Goal: Task Accomplishment & Management: Manage account settings

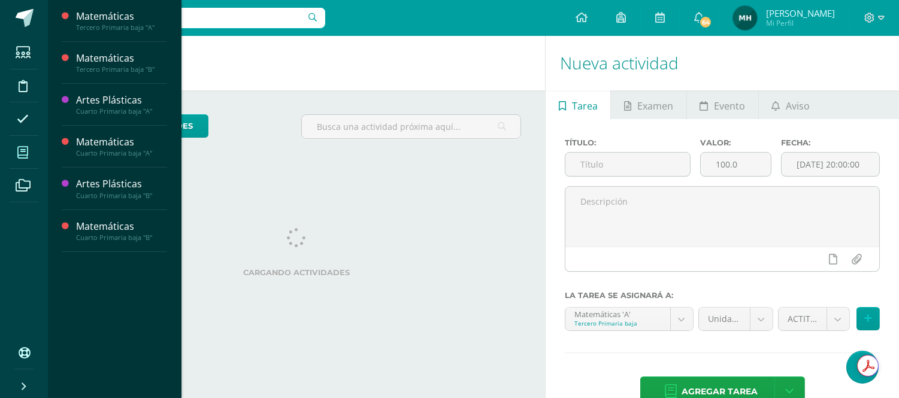
click at [21, 144] on span at bounding box center [23, 152] width 27 height 27
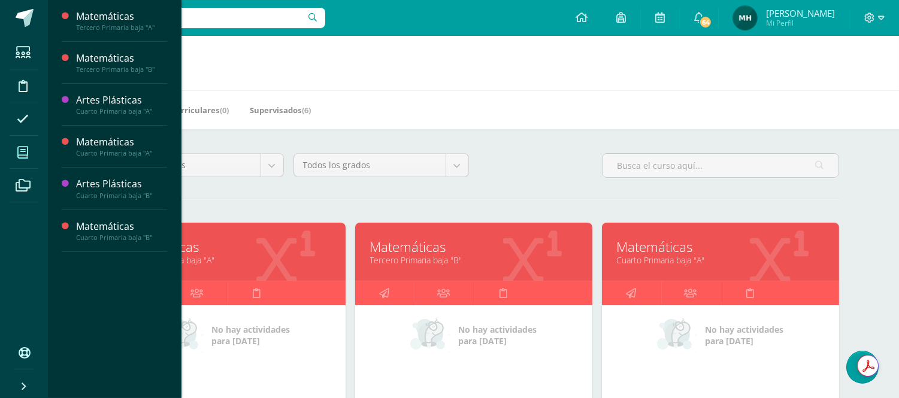
click at [535, 166] on div "Todos los niveles Todos los niveles Preprimaria Bach. Dibujo Básico Bach. CCLL …" at bounding box center [474, 170] width 740 height 34
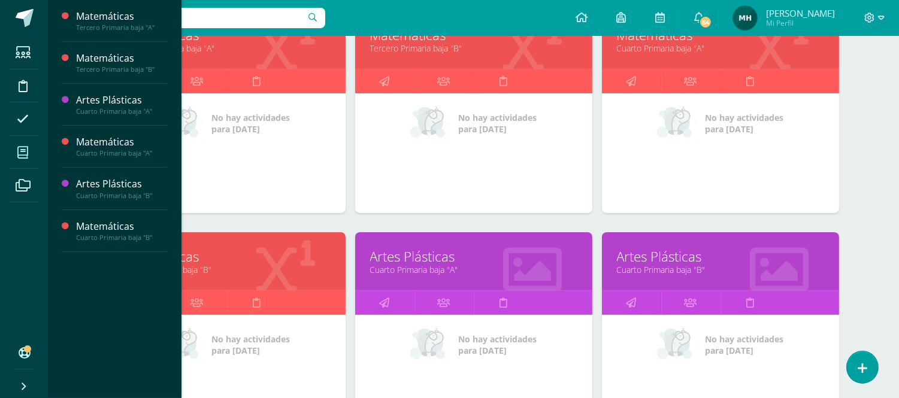
scroll to position [213, 0]
click at [207, 256] on link "Matemáticas" at bounding box center [226, 256] width 207 height 19
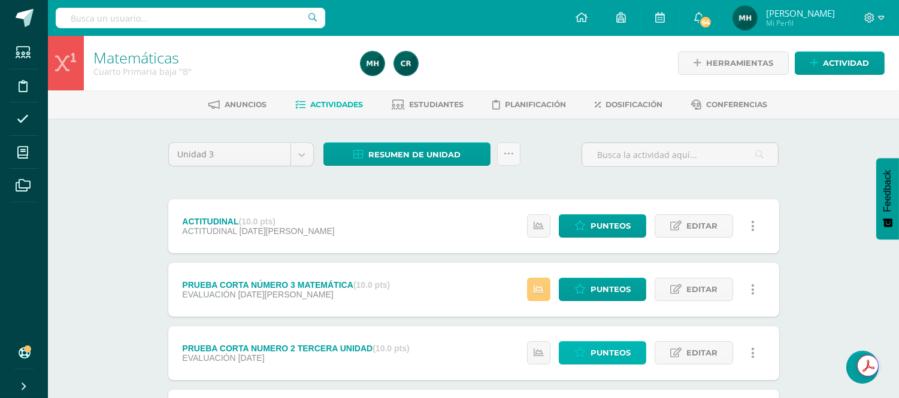
click at [613, 347] on span "Punteos" at bounding box center [610, 353] width 40 height 22
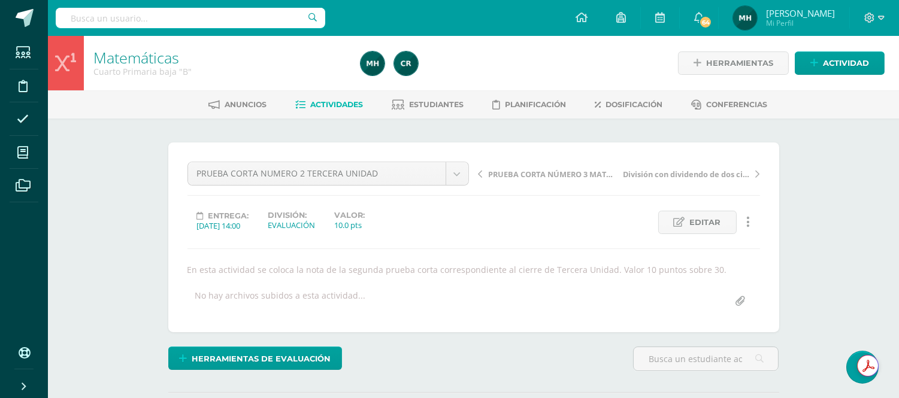
click at [845, 276] on div "Matemáticas Cuarto Primaria baja "B" Herramientas Detalle de asistencias Activi…" at bounding box center [473, 261] width 851 height 450
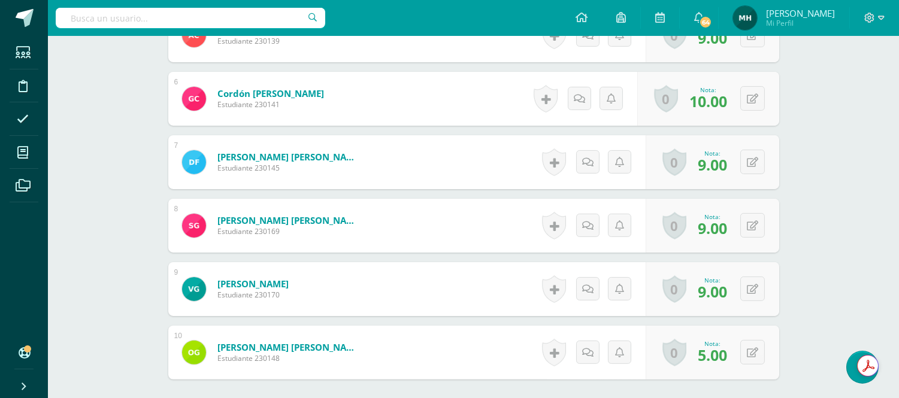
scroll to position [674, 0]
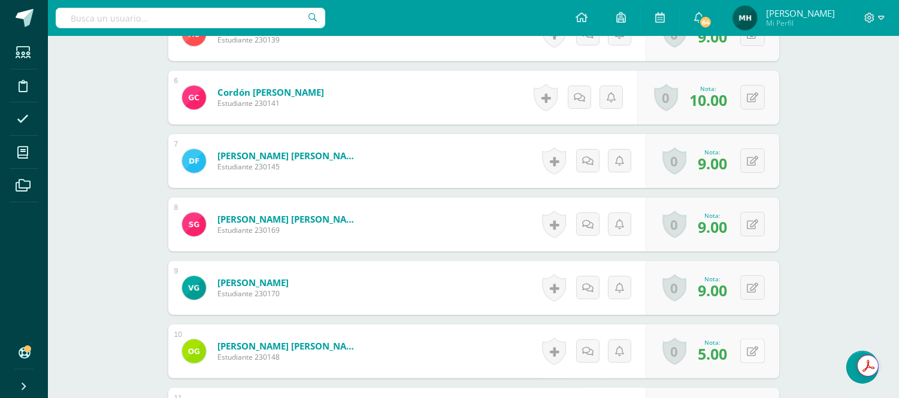
click at [747, 346] on button at bounding box center [752, 351] width 25 height 25
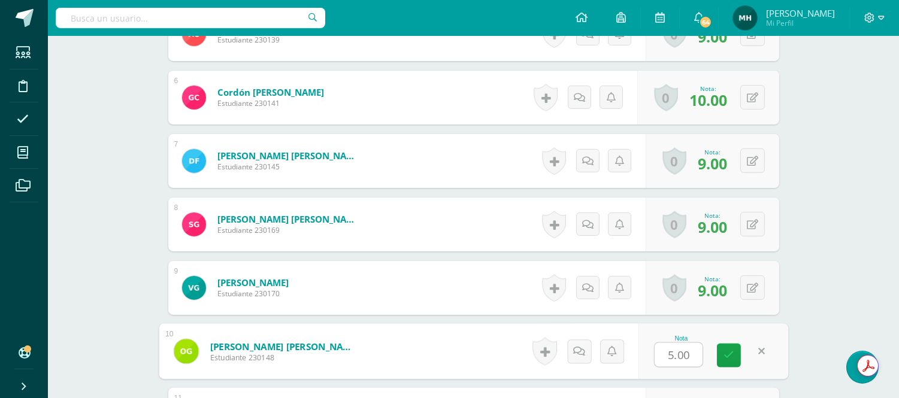
scroll to position [675, 0]
type input "0"
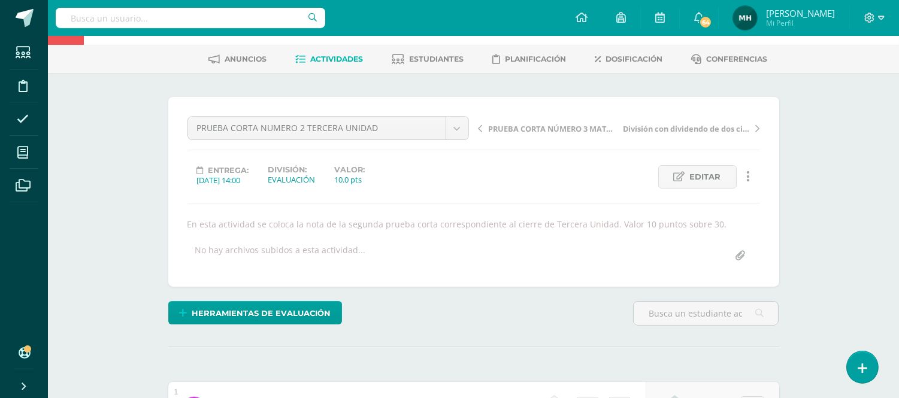
scroll to position [0, 0]
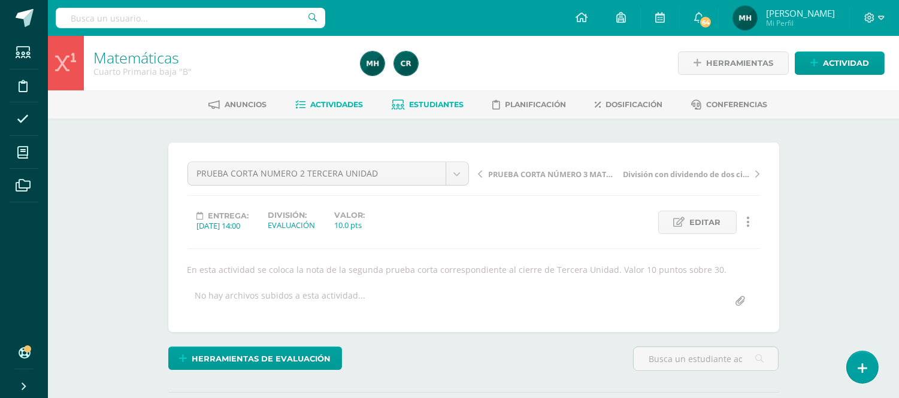
click at [417, 114] on link "Estudiantes" at bounding box center [428, 104] width 72 height 19
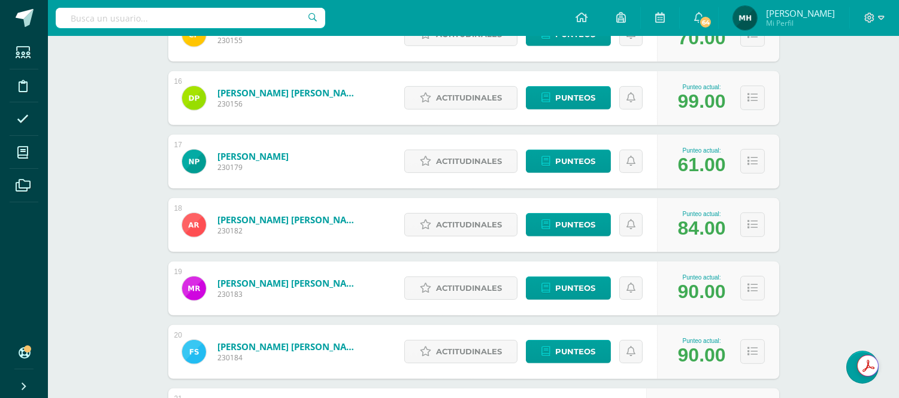
scroll to position [1144, 0]
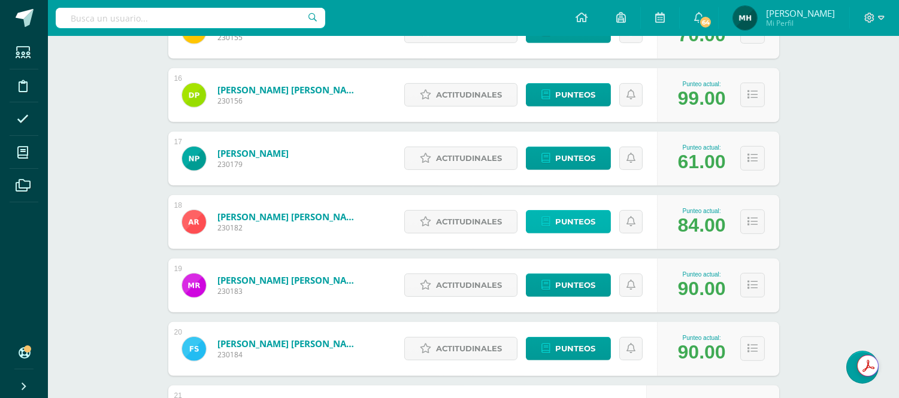
click at [543, 218] on icon at bounding box center [545, 222] width 9 height 10
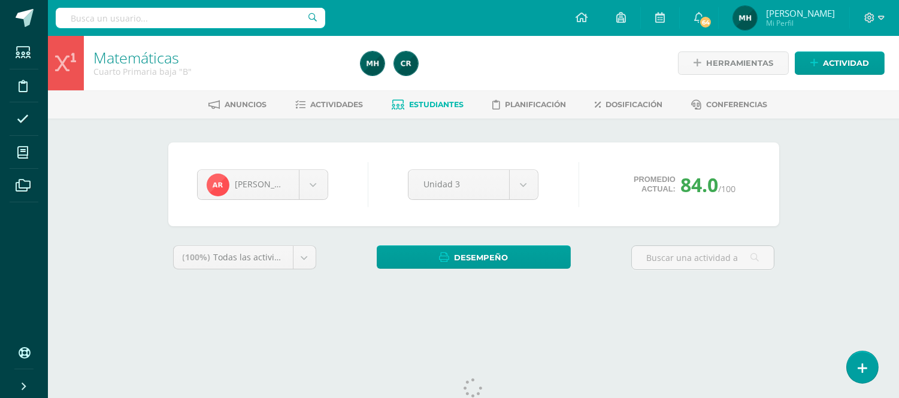
click at [805, 241] on div "Matemáticas Cuarto Primaria baja "B" Herramientas Detalle de asistencias Activi…" at bounding box center [473, 179] width 851 height 287
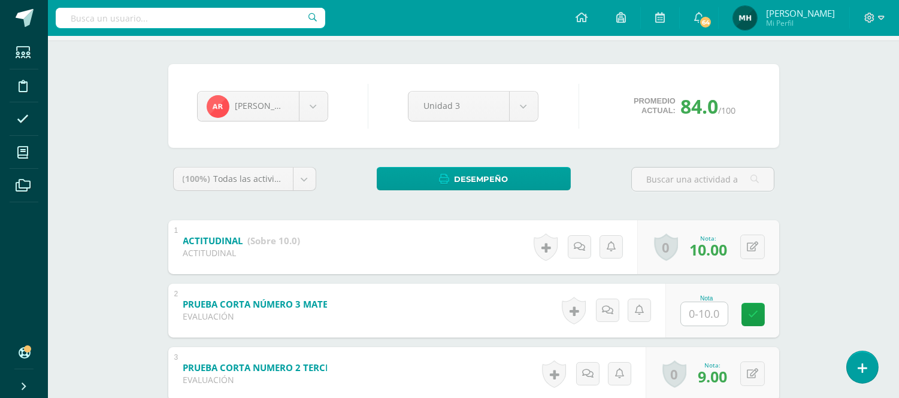
scroll to position [80, 0]
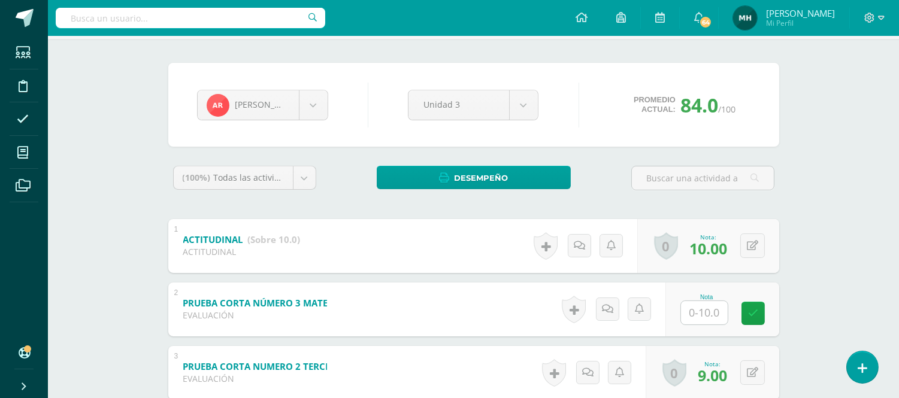
click at [705, 317] on input "text" at bounding box center [704, 312] width 47 height 23
type input "1"
type input "9"
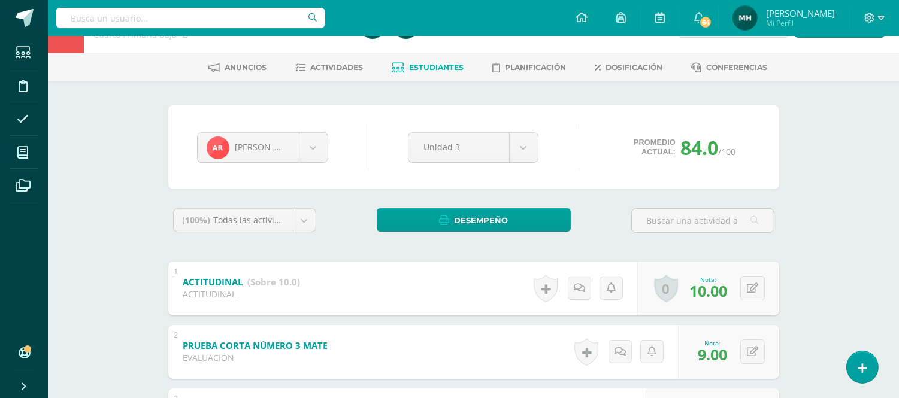
scroll to position [0, 0]
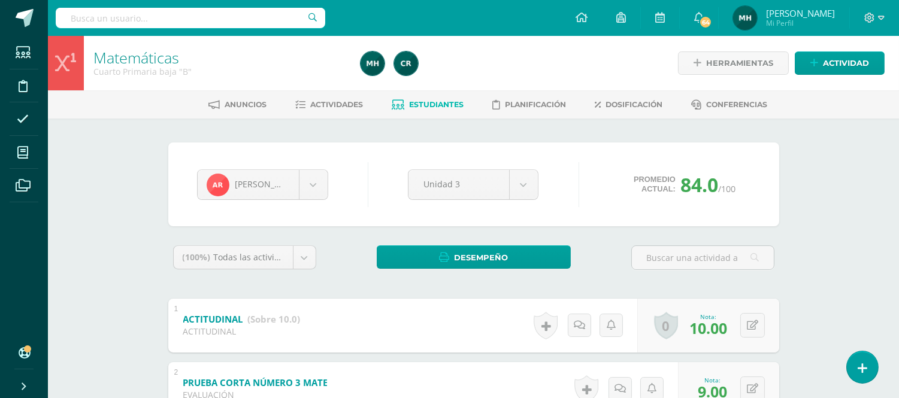
click span "Estudiantes"
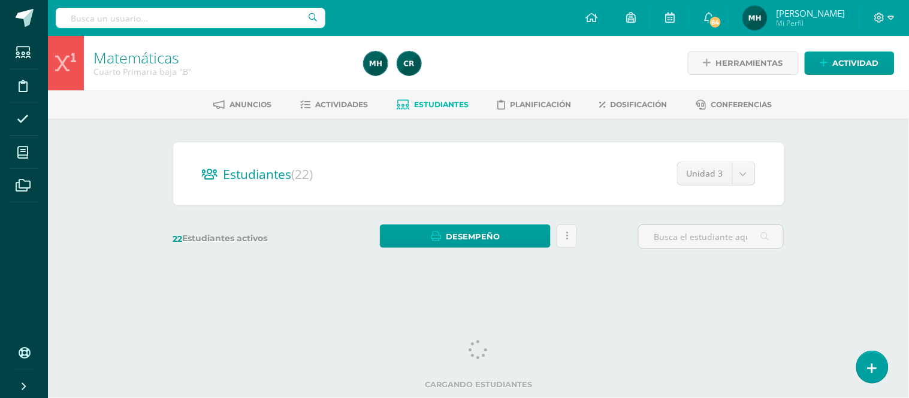
click at [110, 163] on div "Matemáticas Cuarto Primaria baja "B" Herramientas Detalle de asistencias Activi…" at bounding box center [478, 160] width 861 height 249
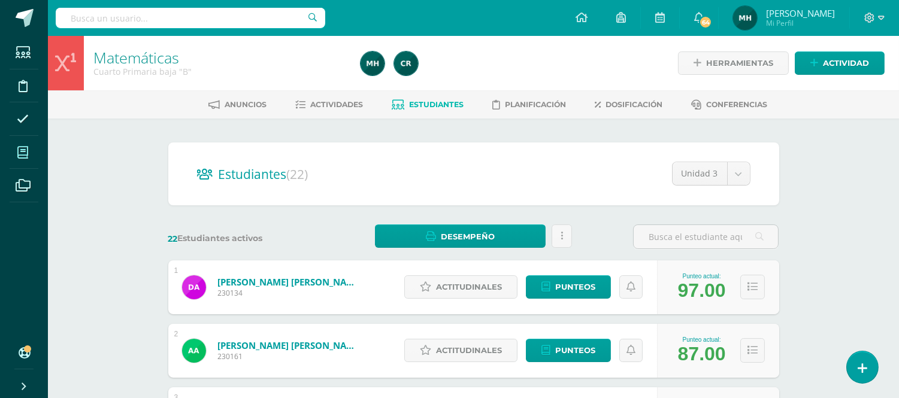
click at [19, 152] on icon at bounding box center [22, 153] width 11 height 12
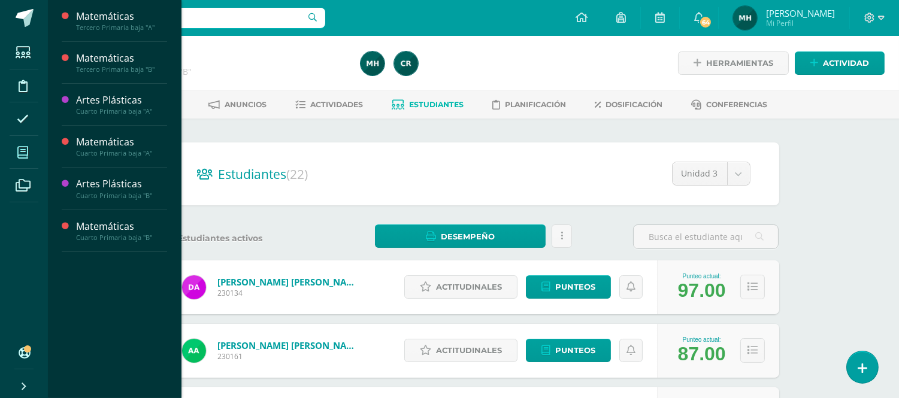
click at [19, 152] on icon at bounding box center [22, 153] width 11 height 12
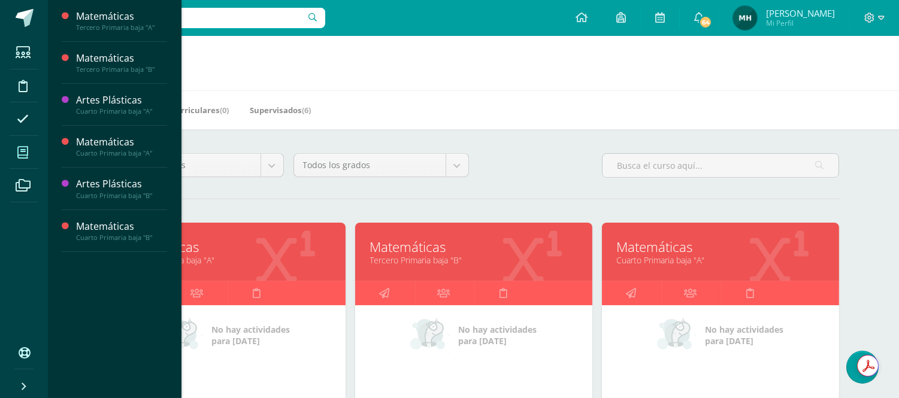
click at [219, 250] on link "Matemáticas" at bounding box center [226, 247] width 207 height 19
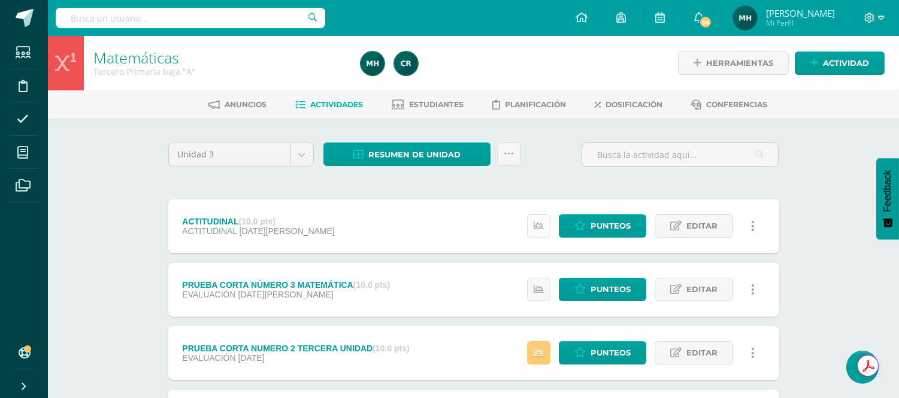
click at [547, 222] on link at bounding box center [538, 225] width 23 height 23
click at [546, 299] on link at bounding box center [538, 289] width 23 height 23
click at [543, 354] on icon at bounding box center [539, 353] width 10 height 10
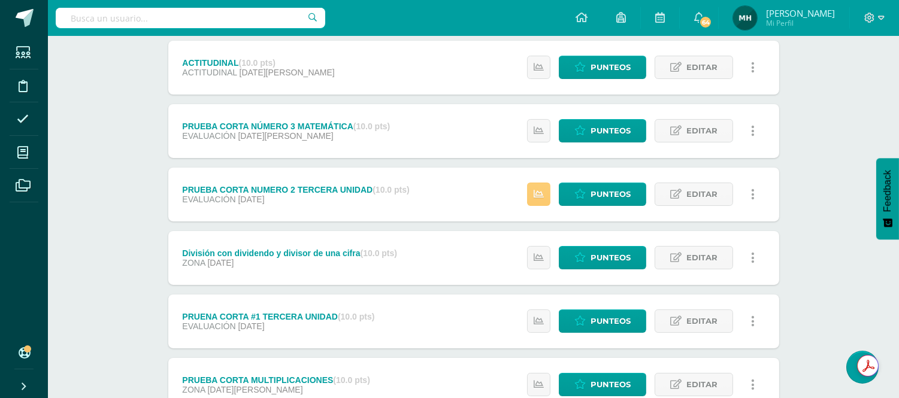
scroll to position [159, 0]
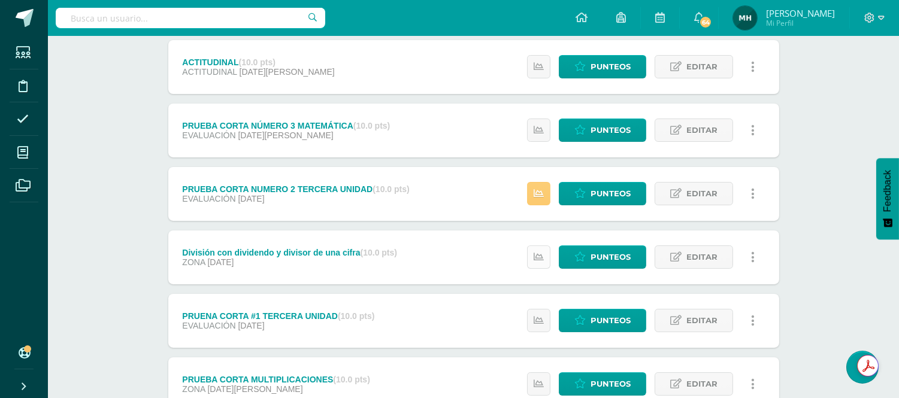
click at [540, 253] on icon at bounding box center [539, 257] width 10 height 10
click at [537, 327] on link at bounding box center [538, 320] width 23 height 23
click at [537, 383] on icon at bounding box center [539, 384] width 10 height 10
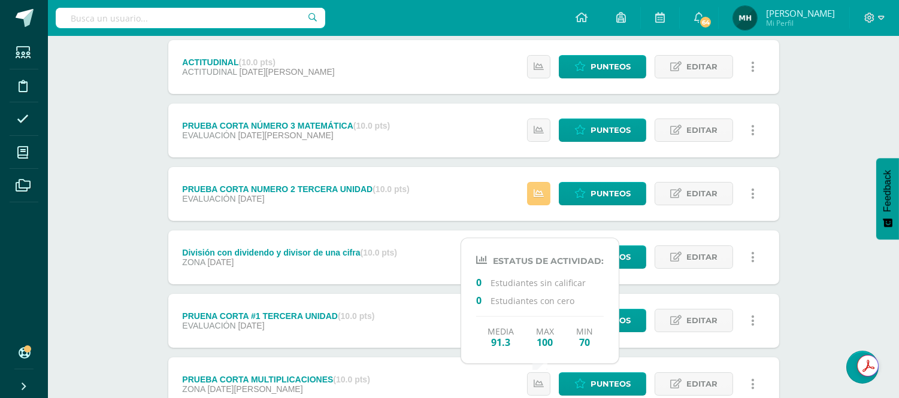
click at [800, 264] on div "Unidad 3 Unidad 1 Unidad 2 Unidad 3 Unidad 4 Resumen de unidad Descargar como H…" at bounding box center [473, 352] width 659 height 786
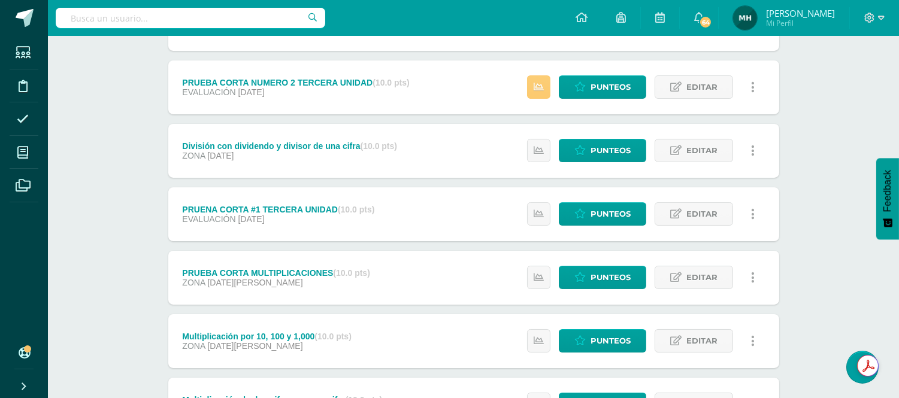
scroll to position [292, 0]
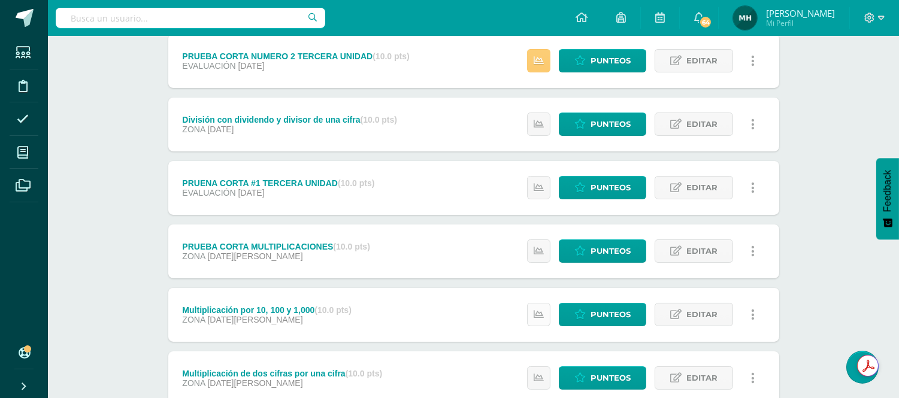
click at [547, 314] on link at bounding box center [538, 314] width 23 height 23
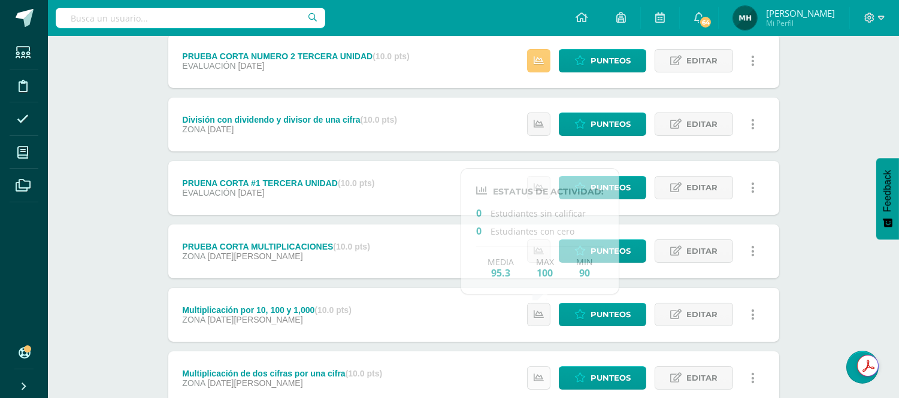
click at [535, 386] on link at bounding box center [538, 378] width 23 height 23
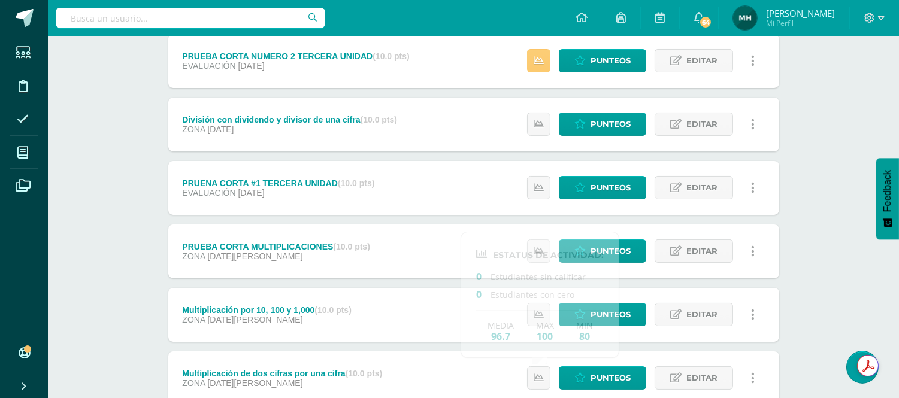
click at [804, 299] on div "Matemáticas Tercero Primaria baja "A" Herramientas Detalle de asistencias Activ…" at bounding box center [473, 178] width 851 height 868
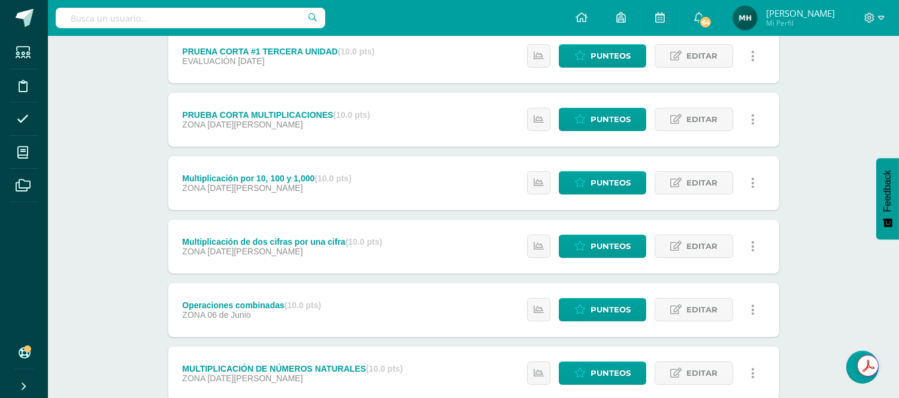
scroll to position [426, 0]
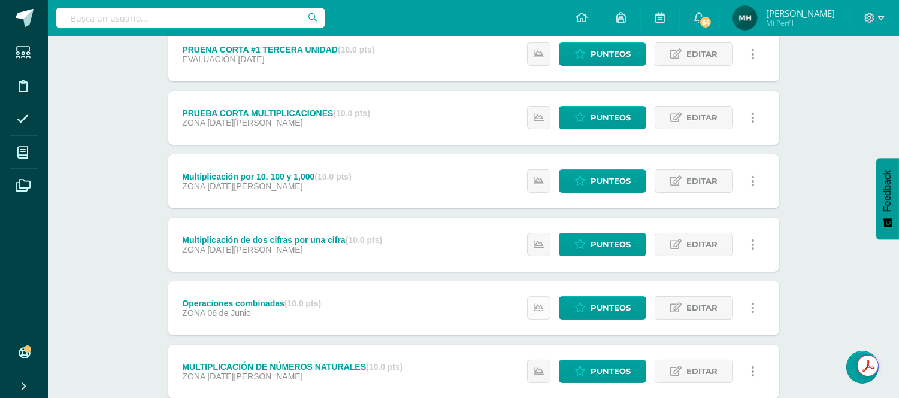
click at [544, 309] on link at bounding box center [538, 307] width 23 height 23
click at [537, 376] on link at bounding box center [538, 371] width 23 height 23
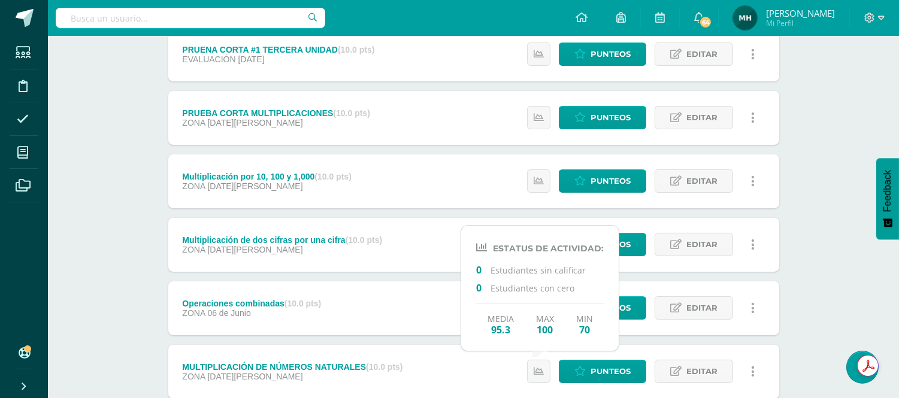
click at [811, 305] on div "Matemáticas Tercero Primaria baja "A" Herramientas Detalle de asistencias Activ…" at bounding box center [473, 44] width 851 height 868
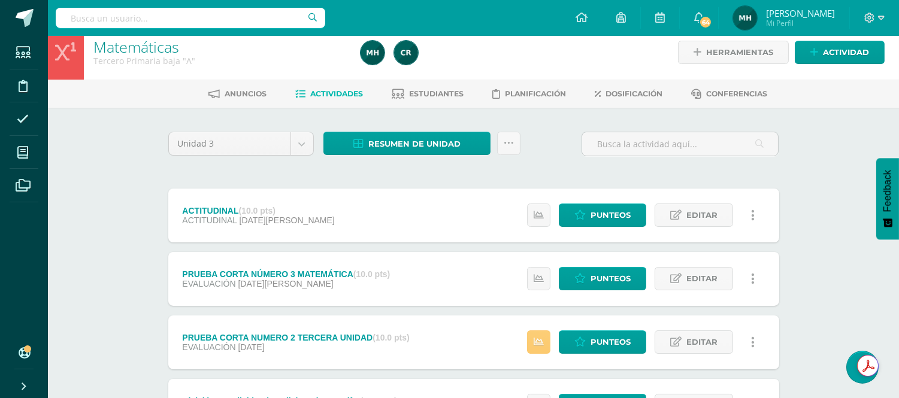
scroll to position [0, 0]
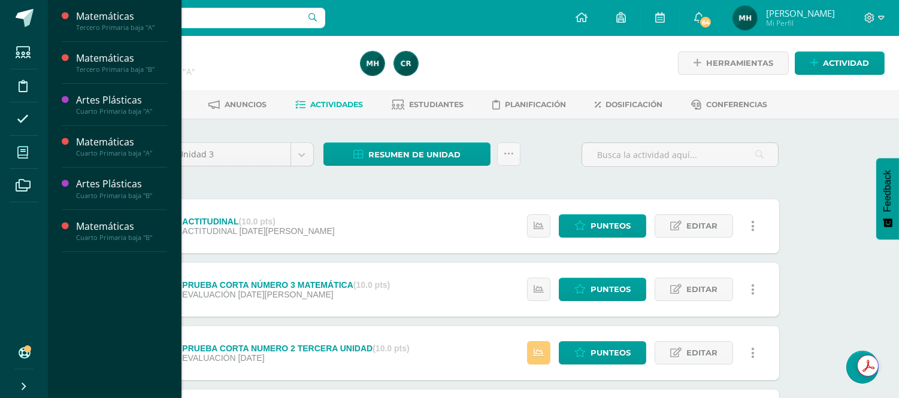
click at [13, 148] on span at bounding box center [23, 152] width 27 height 27
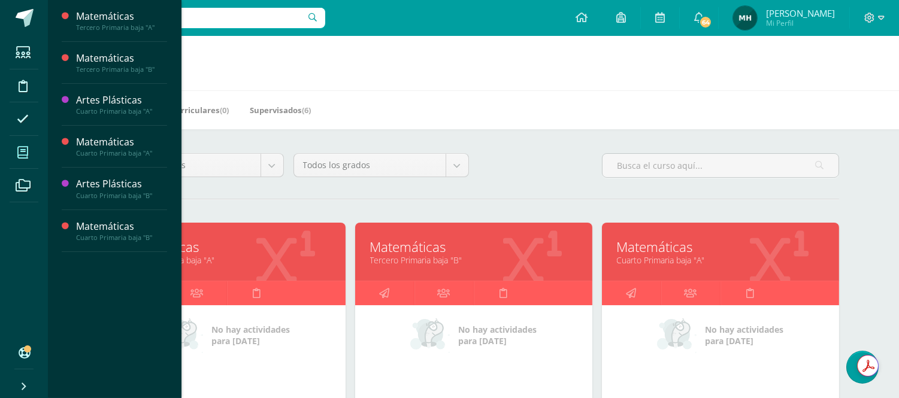
click at [403, 259] on link "Tercero Primaria baja "B"" at bounding box center [473, 260] width 207 height 11
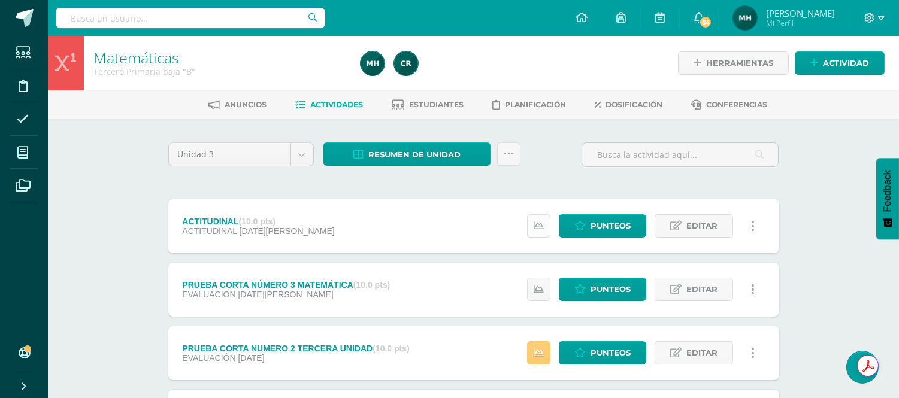
click at [544, 224] on link at bounding box center [538, 225] width 23 height 23
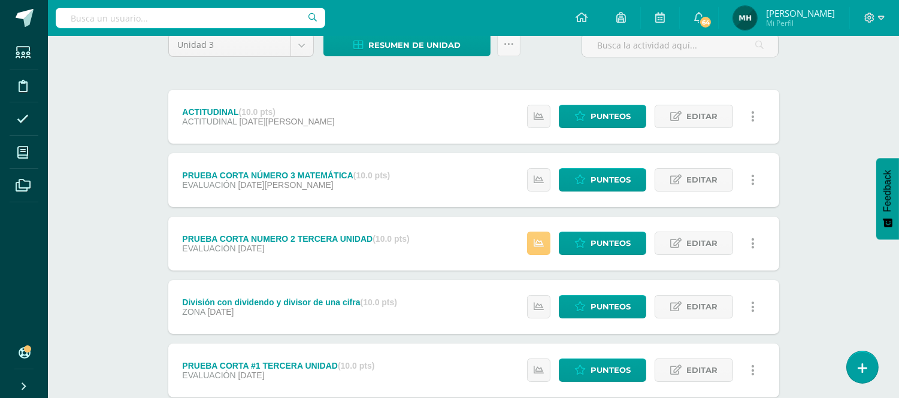
scroll to position [133, 0]
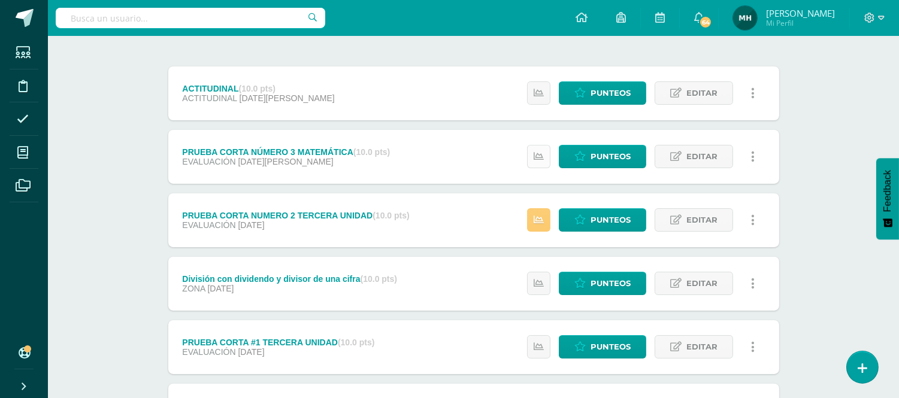
click at [540, 152] on icon at bounding box center [539, 157] width 10 height 10
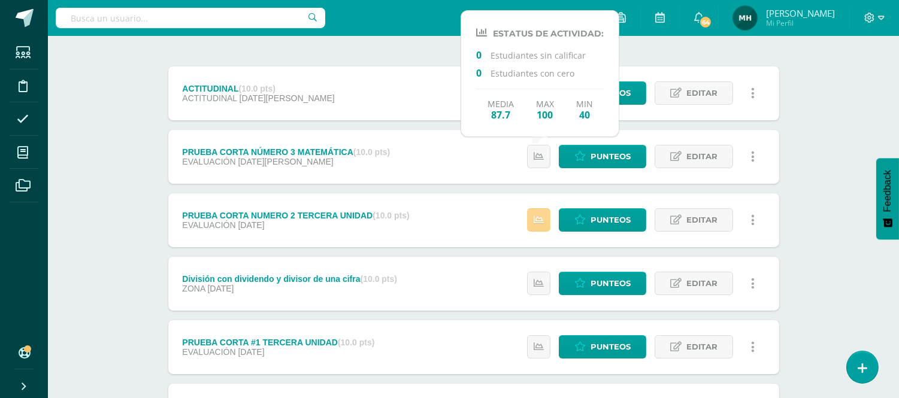
click at [540, 224] on icon at bounding box center [539, 220] width 10 height 10
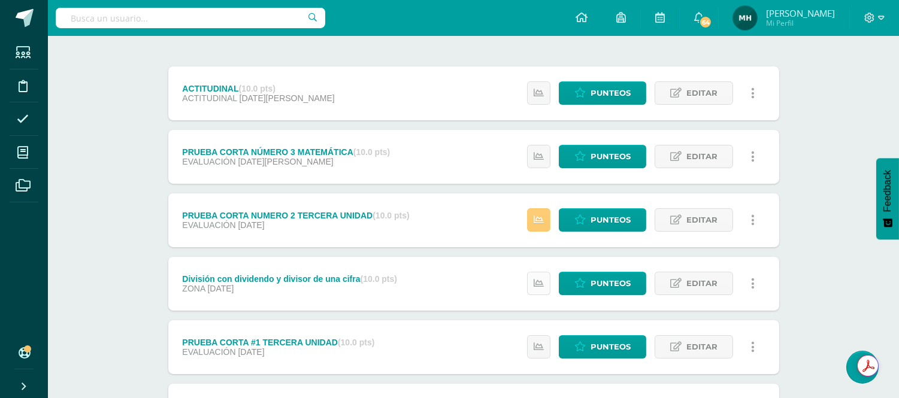
click at [547, 275] on link at bounding box center [538, 283] width 23 height 23
click at [539, 346] on icon at bounding box center [539, 347] width 10 height 10
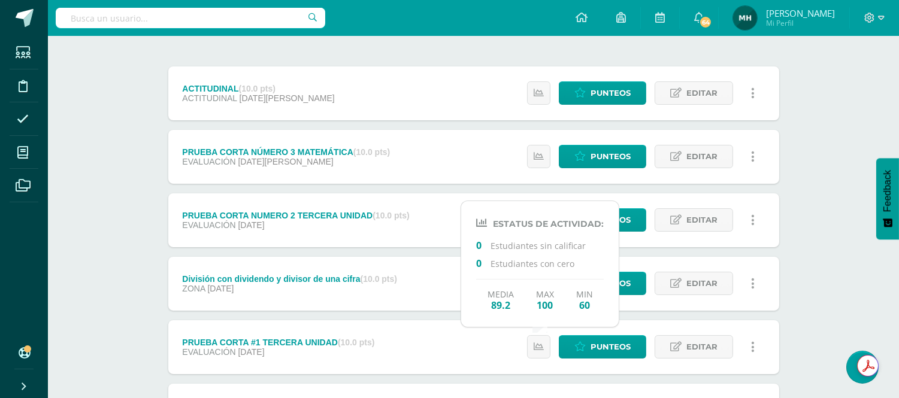
click at [801, 323] on div "Unidad 3 Unidad 1 Unidad 2 Unidad 3 Unidad 4 Resumen de unidad Descargar como H…" at bounding box center [473, 379] width 659 height 786
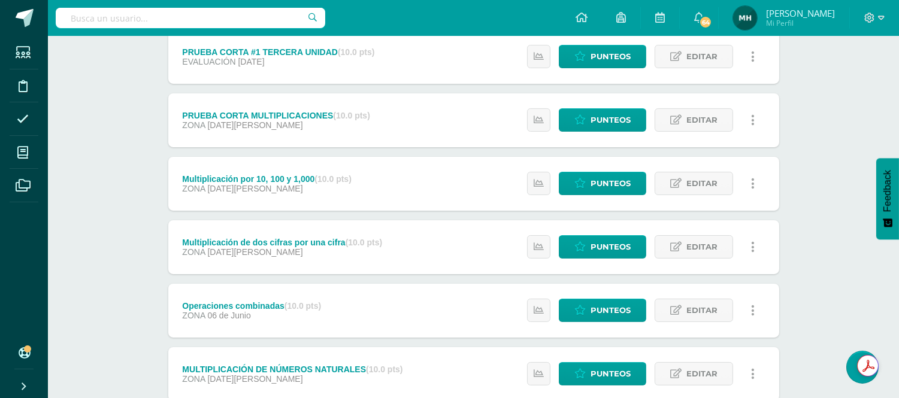
scroll to position [426, 0]
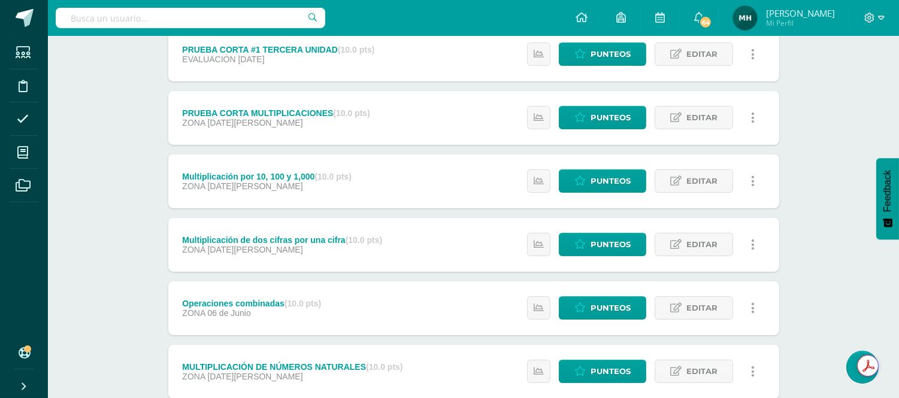
click at [527, 113] on div "Estatus de Actividad: 0 Estudiantes sin calificar 0 Estudiantes con cero Media …" at bounding box center [644, 118] width 270 height 54
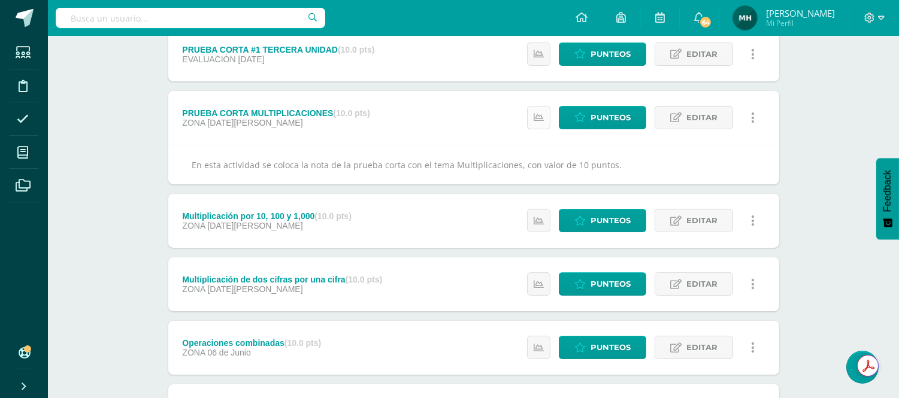
click at [528, 114] on link at bounding box center [538, 117] width 23 height 23
click at [539, 219] on icon at bounding box center [539, 221] width 10 height 10
click at [539, 281] on icon at bounding box center [539, 285] width 10 height 10
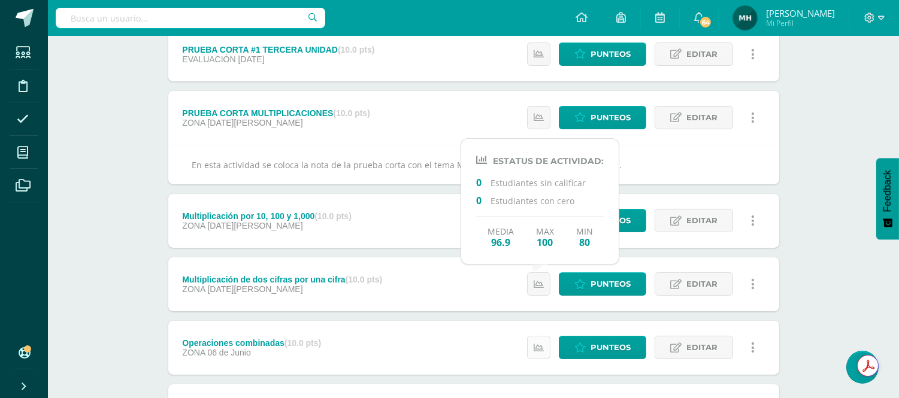
click at [539, 350] on icon at bounding box center [539, 348] width 10 height 10
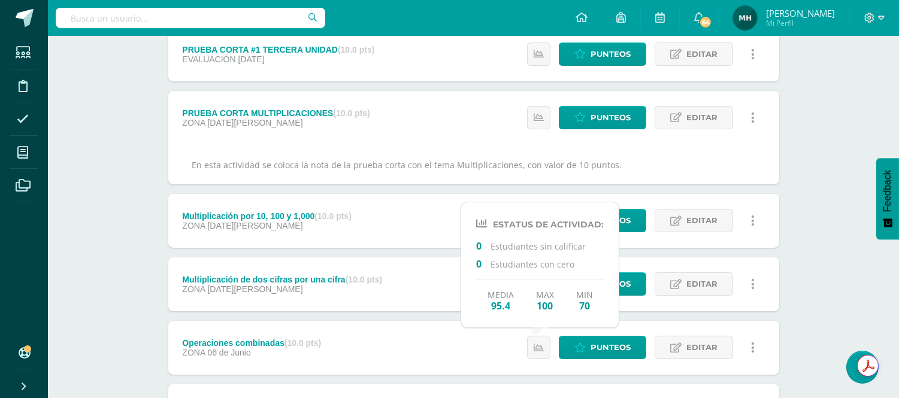
click at [807, 291] on div "Matemáticas Tercero Primaria baja "B" Herramientas Detalle de asistencias Activ…" at bounding box center [473, 64] width 851 height 908
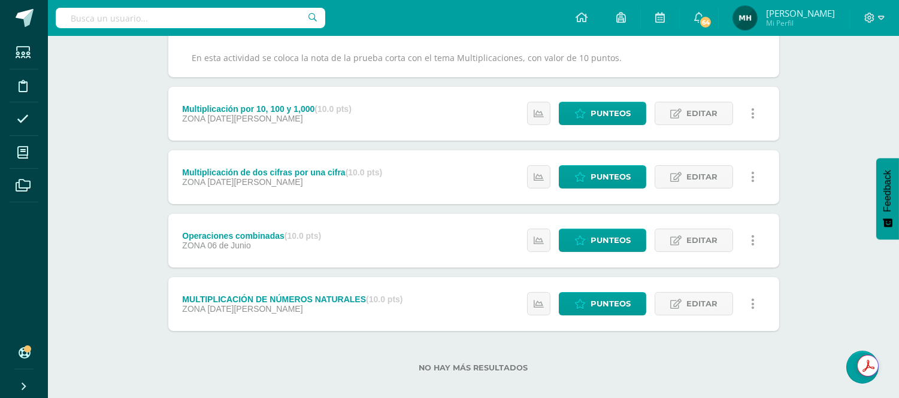
scroll to position [545, 0]
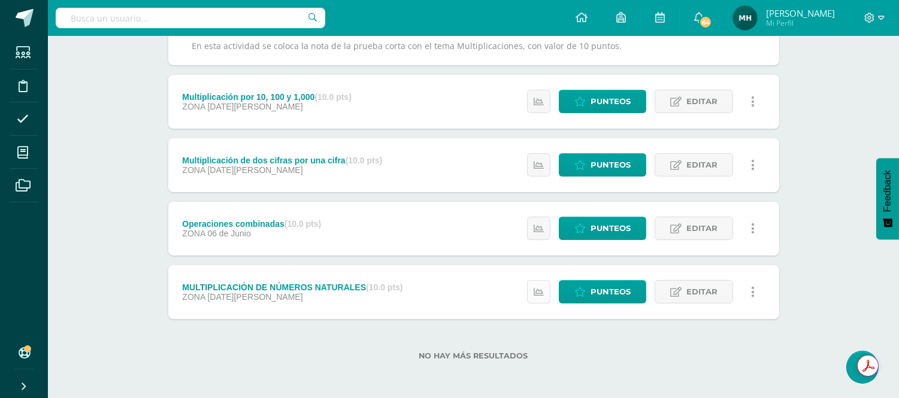
click at [537, 296] on link at bounding box center [538, 291] width 23 height 23
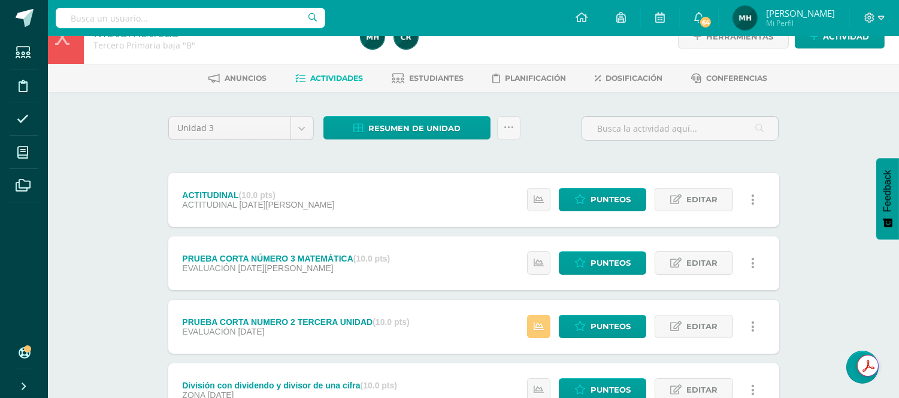
scroll to position [0, 0]
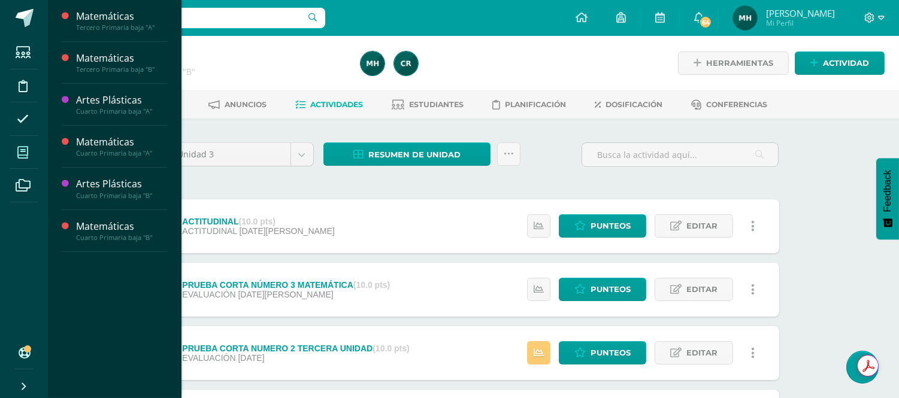
click at [22, 150] on icon at bounding box center [22, 153] width 11 height 12
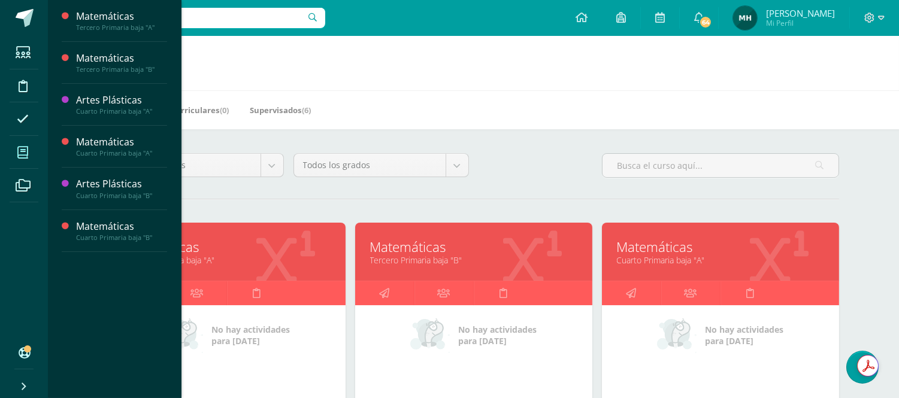
click at [645, 254] on link "Matemáticas" at bounding box center [720, 247] width 207 height 19
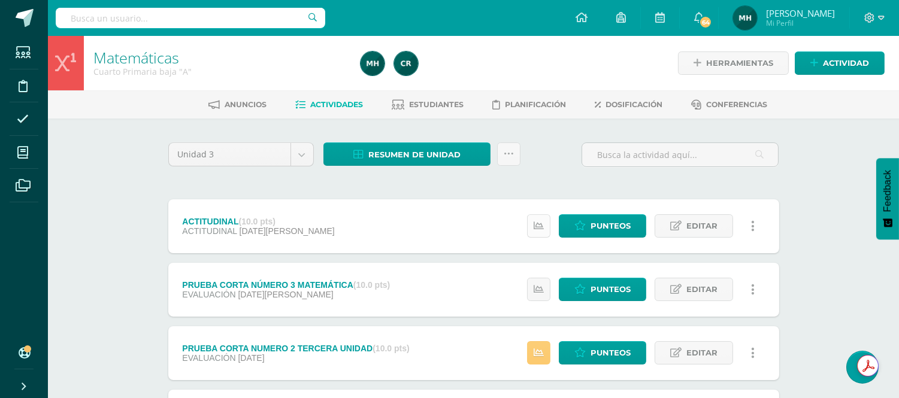
click at [549, 225] on link at bounding box center [538, 225] width 23 height 23
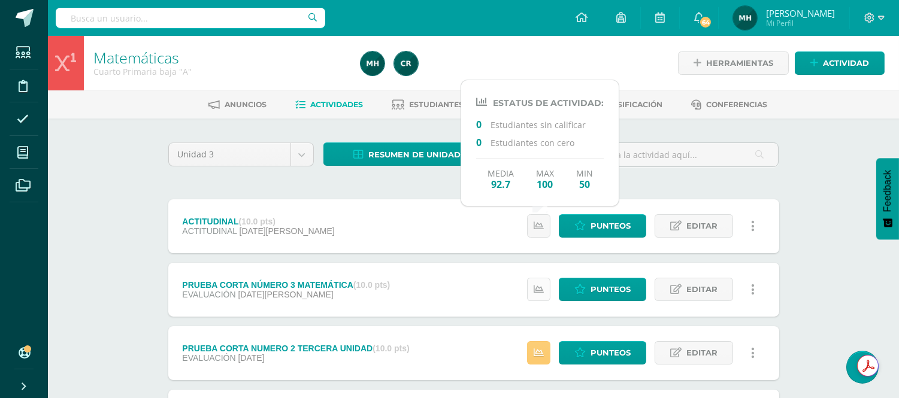
click at [544, 283] on link at bounding box center [538, 289] width 23 height 23
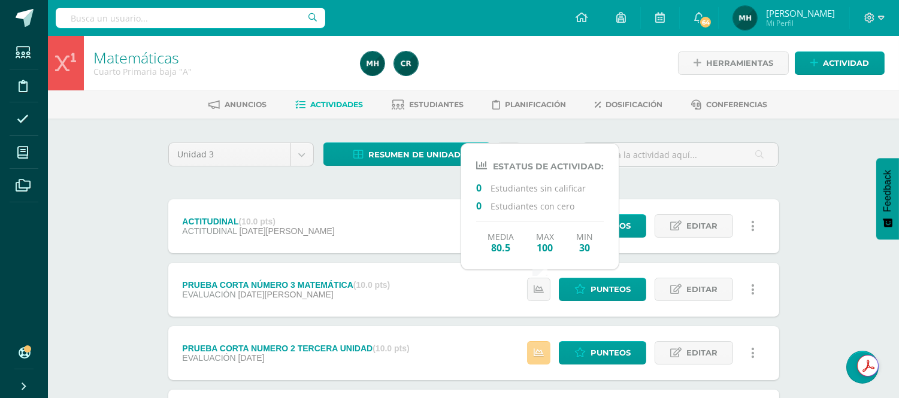
click at [541, 358] on link at bounding box center [538, 352] width 23 height 23
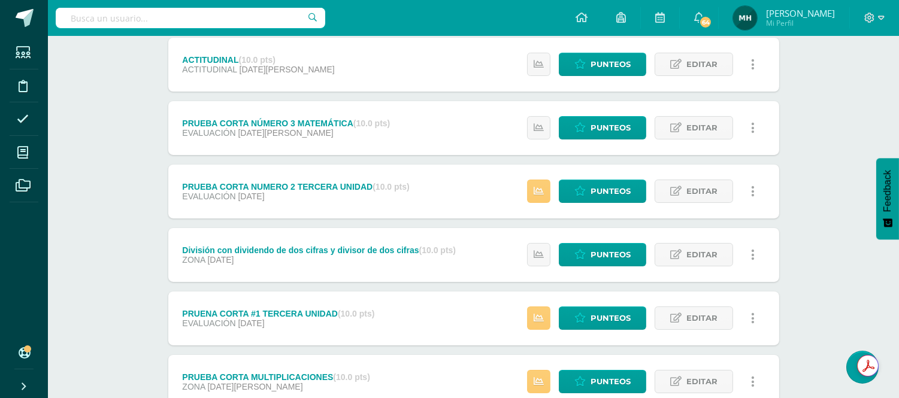
scroll to position [186, 0]
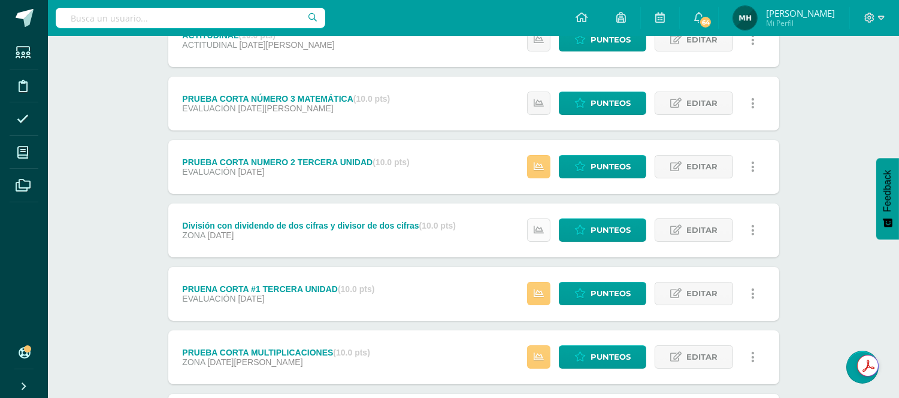
click at [541, 226] on icon at bounding box center [539, 230] width 10 height 10
click at [540, 308] on div "Estatus de Actividad: 0 Estudiantes sin calificar 0 Estudiantes con cero Media …" at bounding box center [644, 294] width 270 height 54
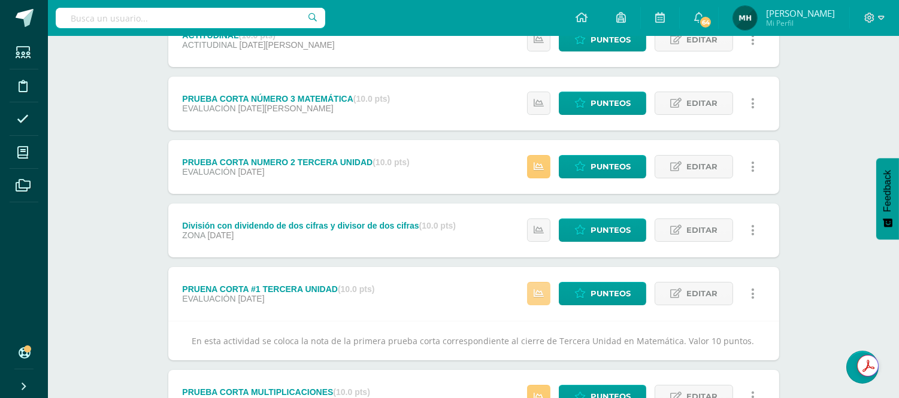
click at [538, 296] on icon at bounding box center [539, 294] width 10 height 10
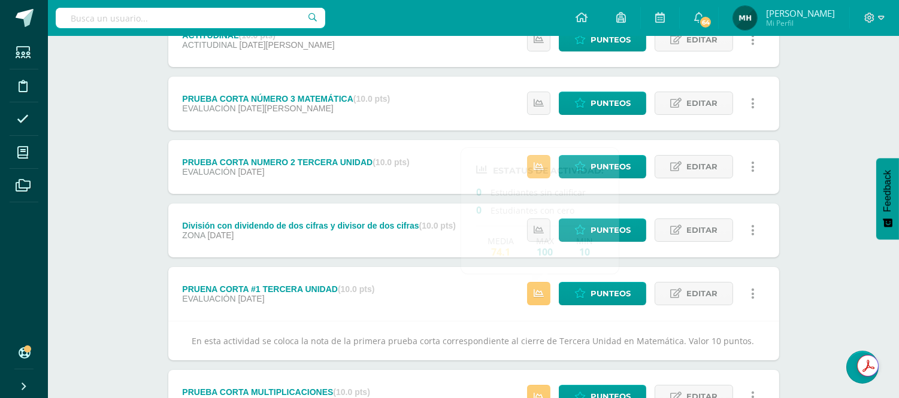
click at [853, 248] on div "Matemáticas Cuarto Primaria baja "A" Herramientas Detalle de asistencias Activi…" at bounding box center [473, 304] width 851 height 908
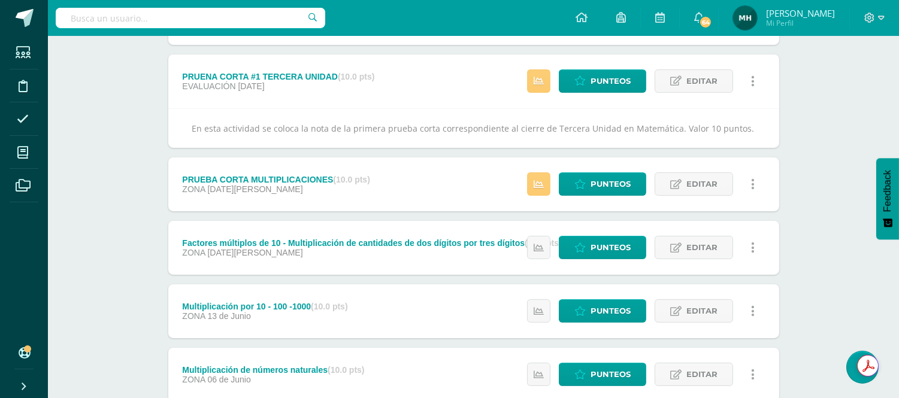
scroll to position [426, 0]
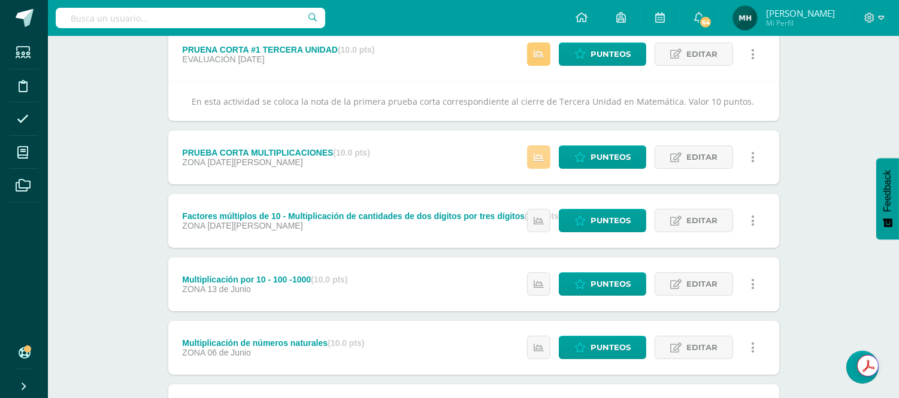
click at [540, 158] on icon at bounding box center [539, 158] width 10 height 10
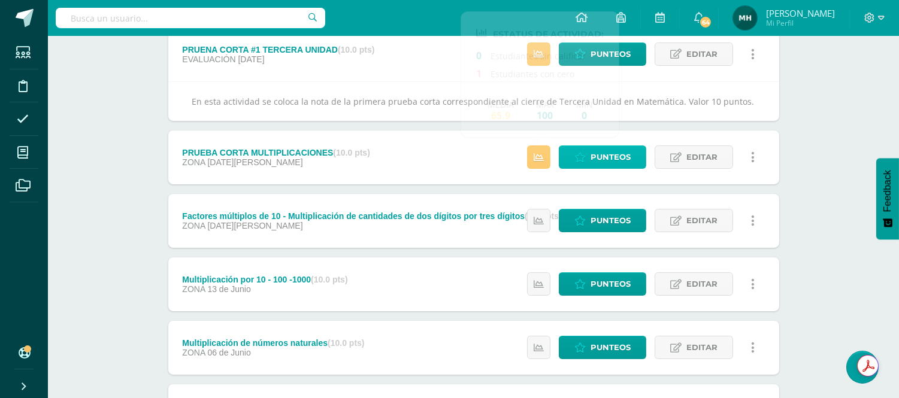
click at [583, 156] on icon at bounding box center [579, 158] width 11 height 10
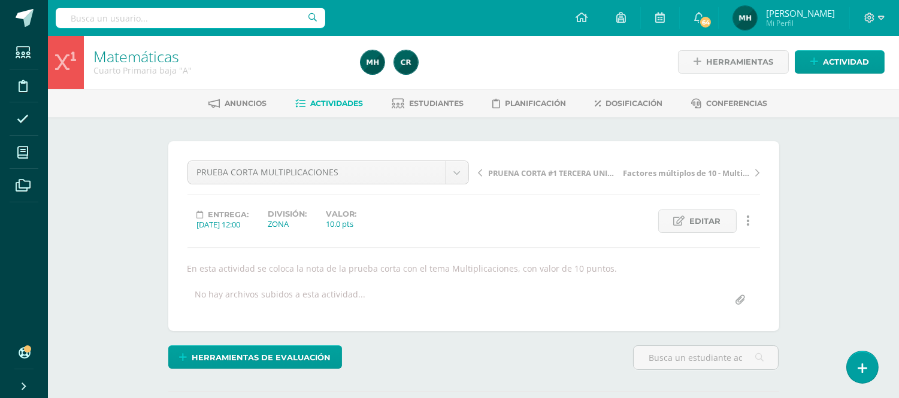
scroll to position [2, 0]
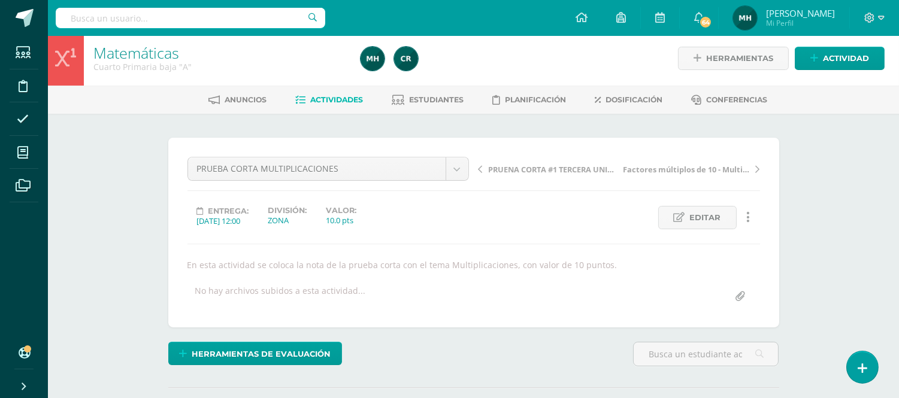
scroll to position [0, 0]
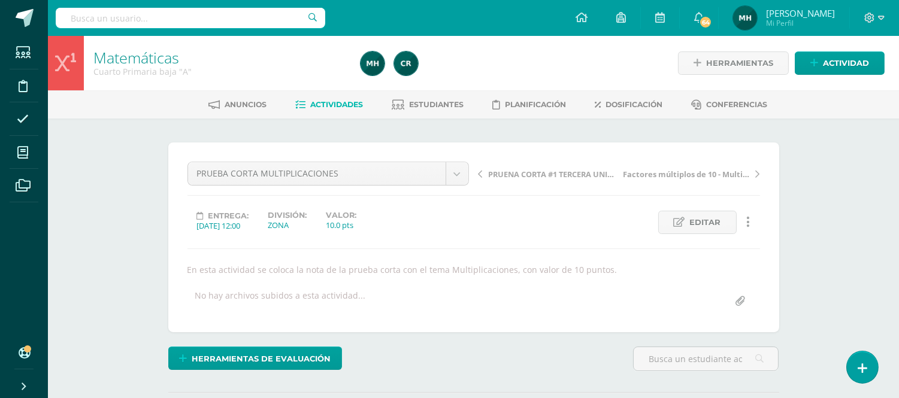
click at [326, 108] on span "Actividades" at bounding box center [336, 104] width 53 height 9
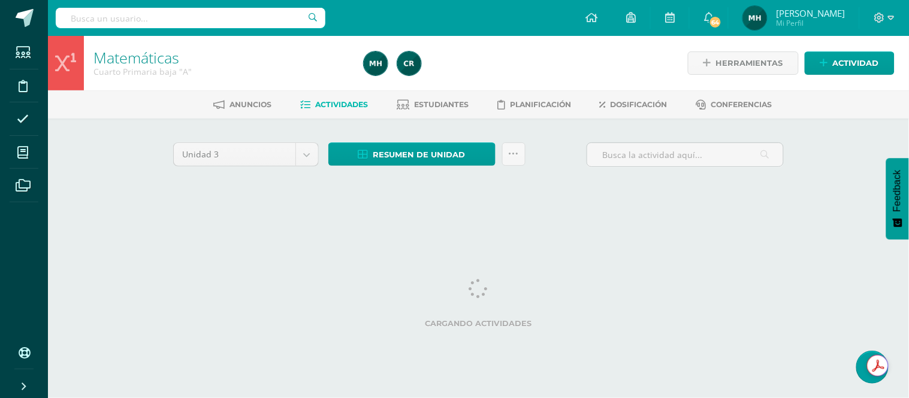
click at [810, 223] on html "Estudiantes Disciplina Asistencia Mis cursos Archivos Soporte Centro de ayuda Ú…" at bounding box center [454, 111] width 909 height 223
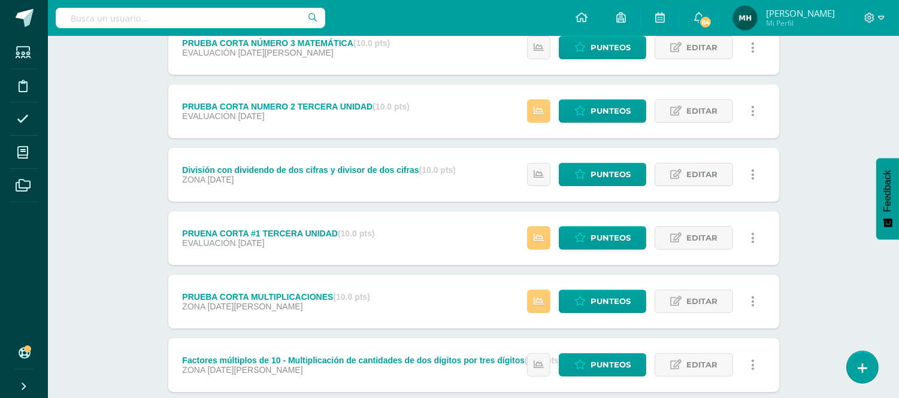
scroll to position [266, 0]
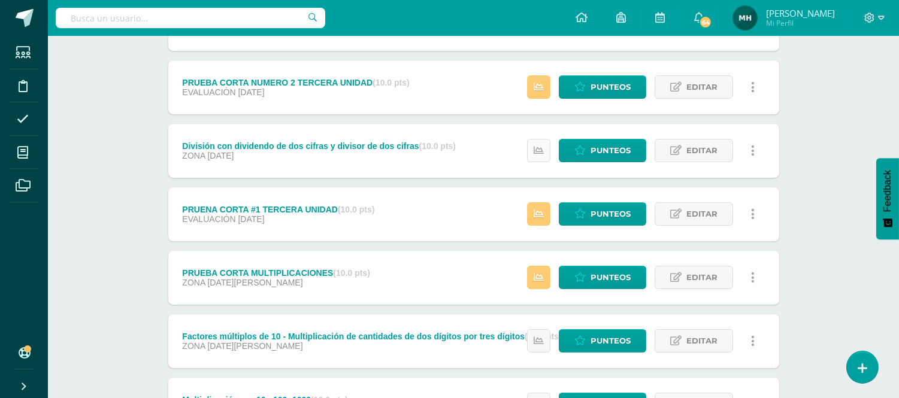
click at [531, 149] on link at bounding box center [538, 150] width 23 height 23
click at [541, 205] on link at bounding box center [538, 213] width 23 height 23
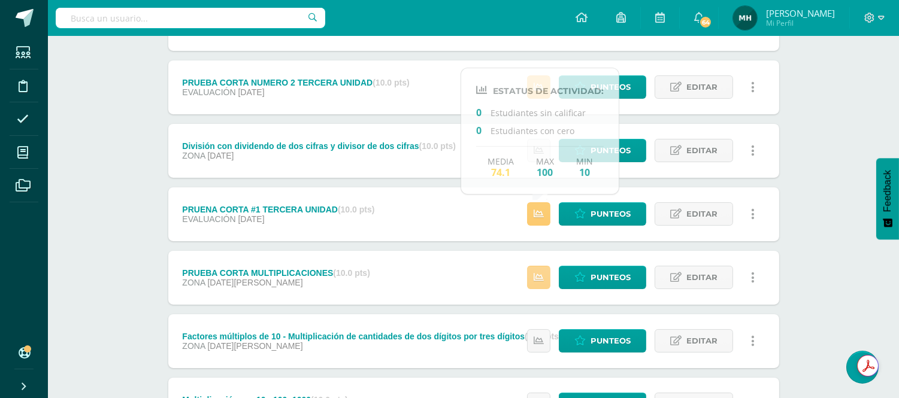
click at [541, 274] on icon at bounding box center [539, 277] width 10 height 10
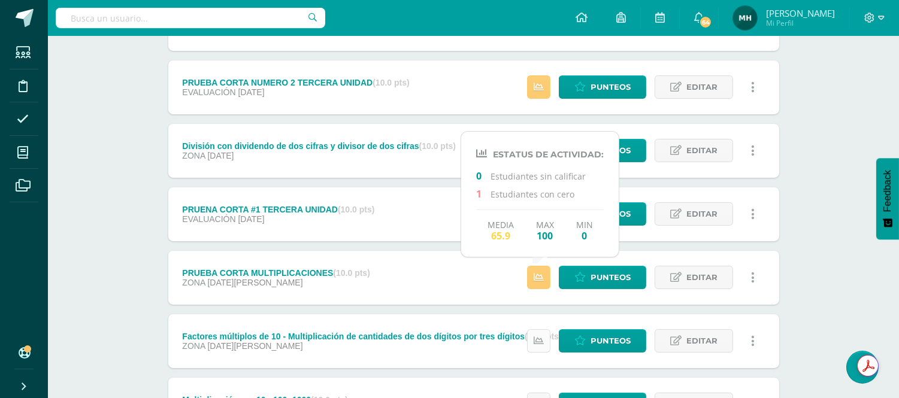
click at [543, 338] on icon at bounding box center [539, 341] width 10 height 10
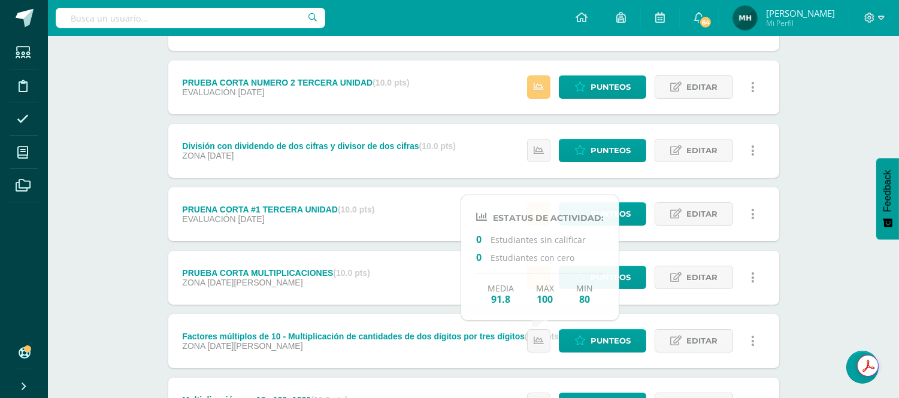
click at [811, 264] on div "Matemáticas Cuarto Primaria baja "A" Herramientas Detalle de asistencias Activi…" at bounding box center [473, 204] width 851 height 868
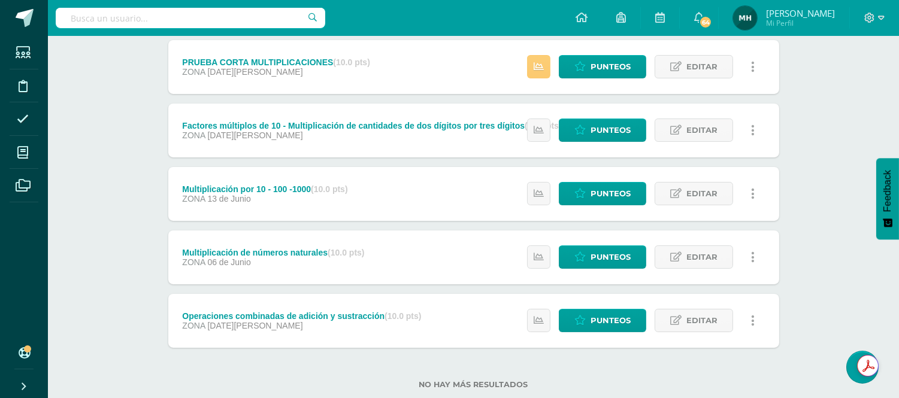
scroll to position [479, 0]
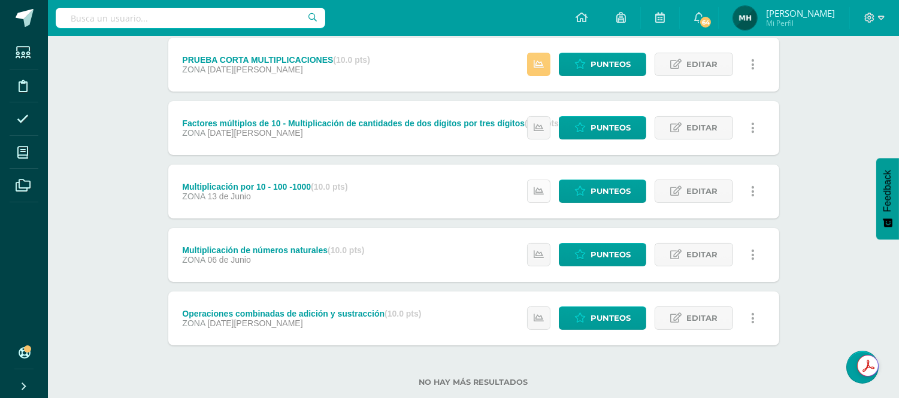
click at [542, 181] on link at bounding box center [538, 191] width 23 height 23
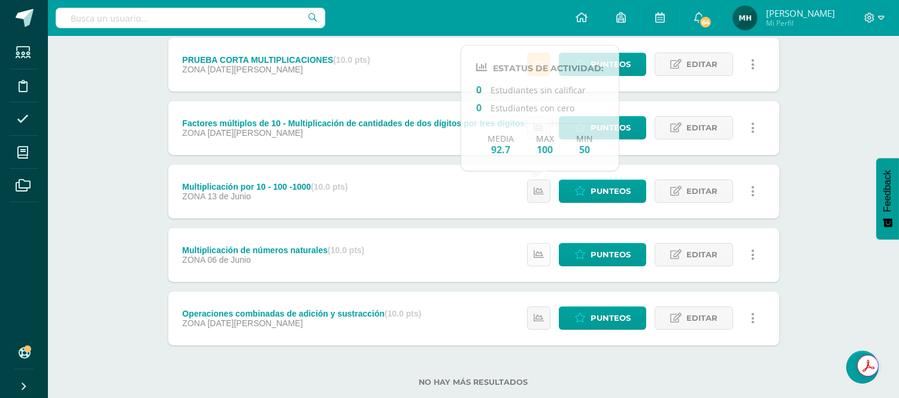
click at [540, 252] on icon at bounding box center [539, 255] width 10 height 10
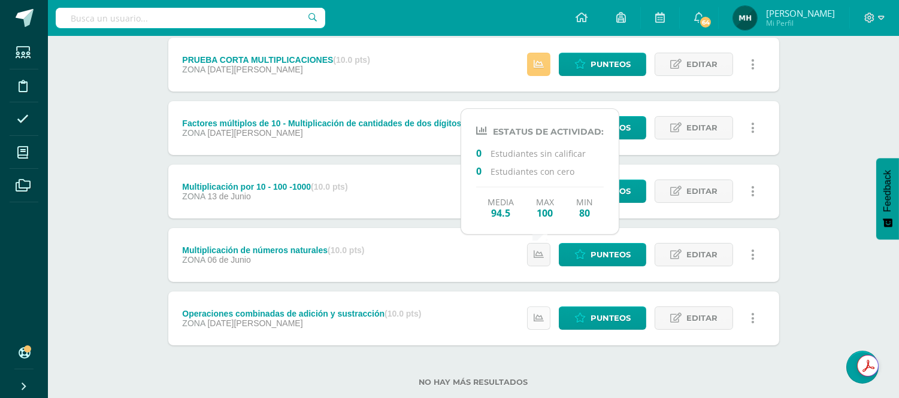
click at [538, 316] on icon at bounding box center [539, 318] width 10 height 10
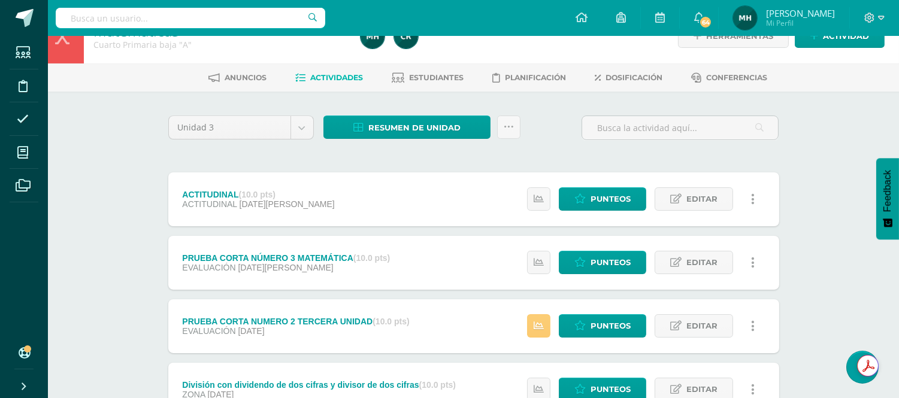
scroll to position [0, 0]
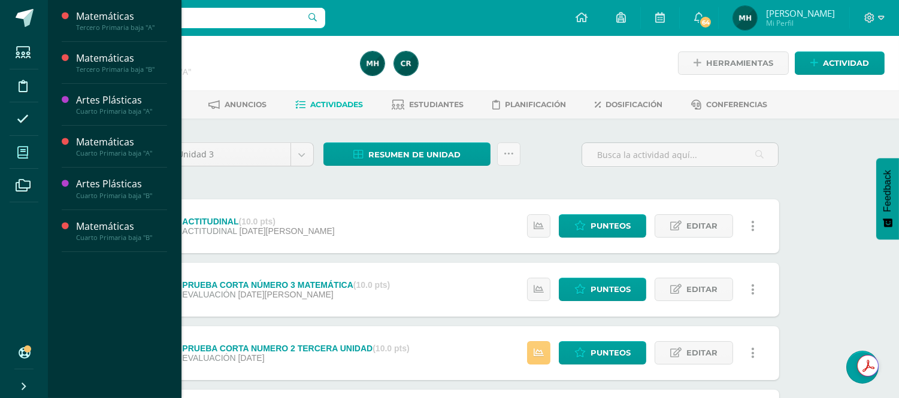
click at [32, 145] on span at bounding box center [23, 152] width 27 height 27
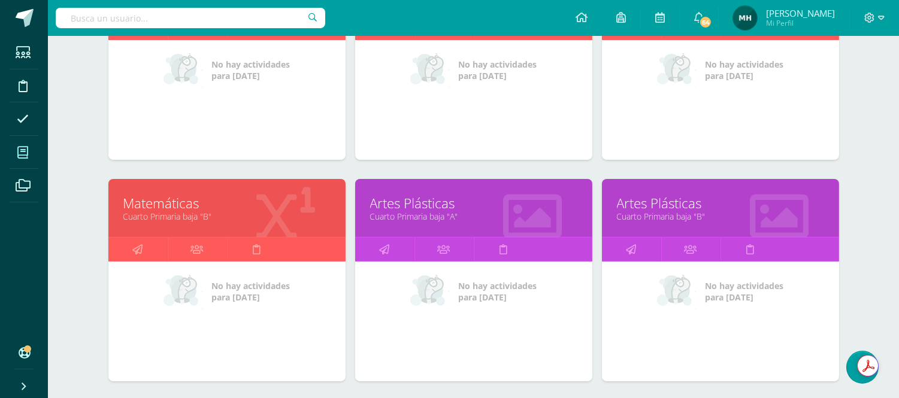
scroll to position [266, 0]
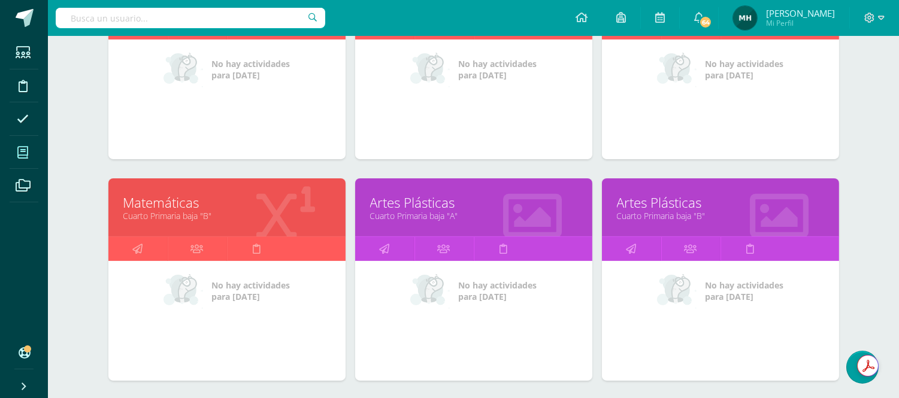
click at [169, 212] on link "Cuarto Primaria baja "B"" at bounding box center [226, 215] width 207 height 11
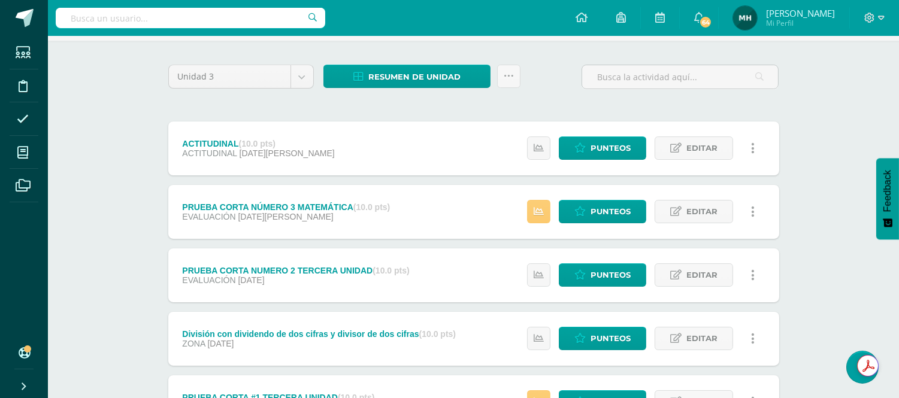
scroll to position [80, 0]
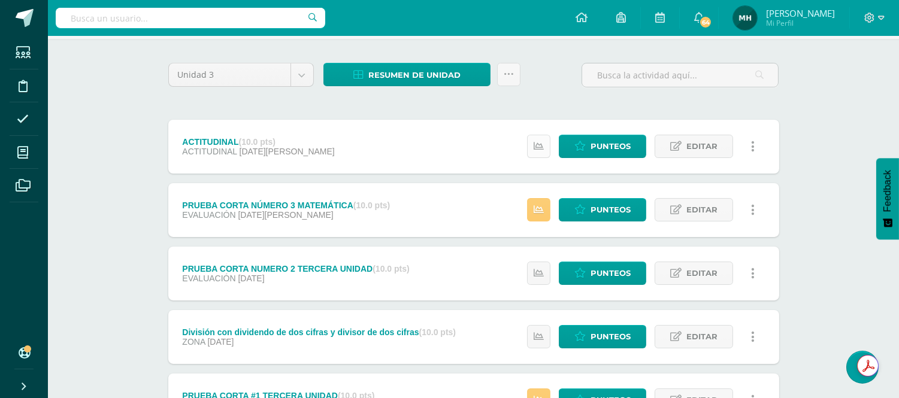
click at [543, 141] on icon at bounding box center [539, 146] width 10 height 10
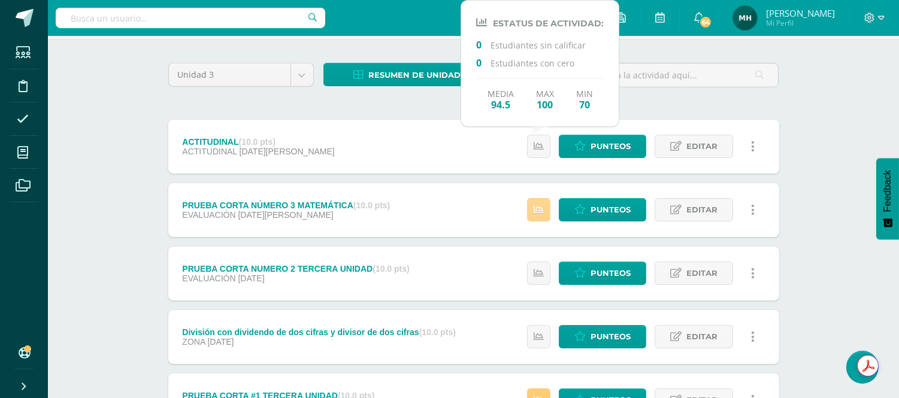
click at [538, 205] on icon at bounding box center [539, 210] width 10 height 10
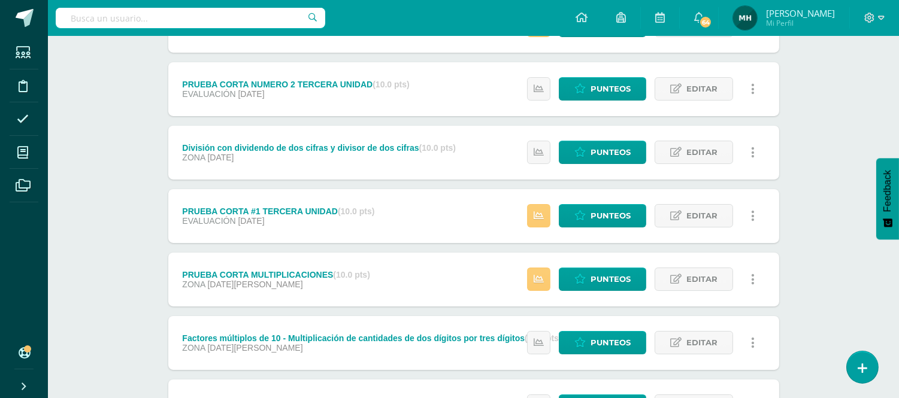
scroll to position [266, 0]
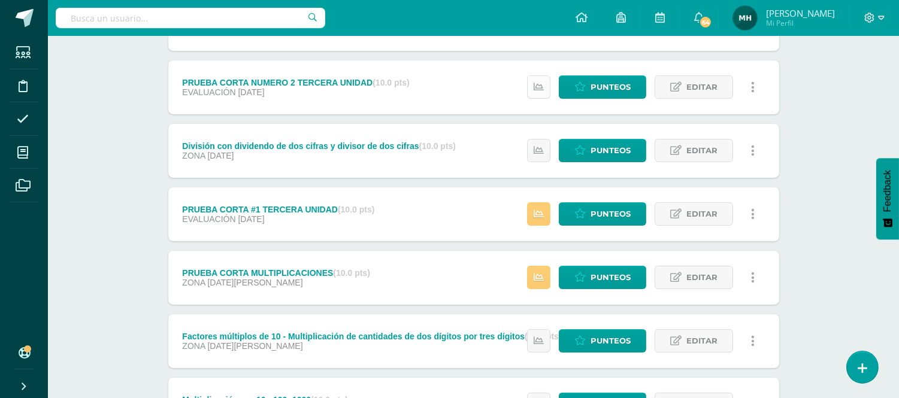
click at [534, 88] on icon at bounding box center [539, 87] width 10 height 10
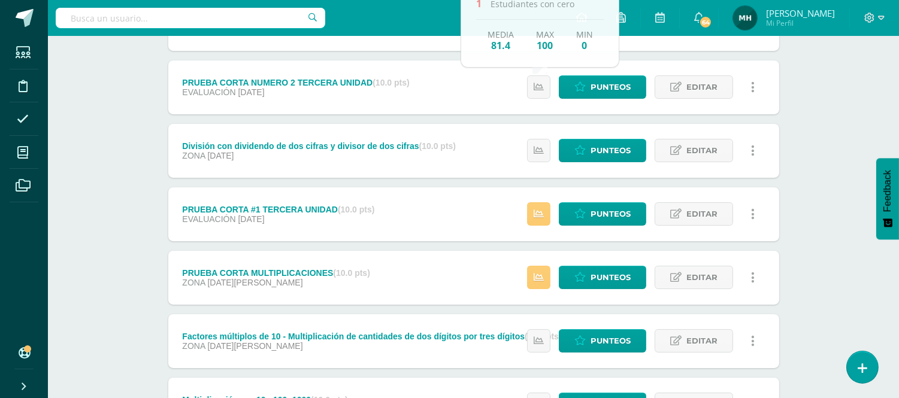
click at [800, 129] on div "Unidad 3 Unidad 1 Unidad 2 Unidad 3 Unidad 4 Resumen de unidad Descargar como H…" at bounding box center [473, 246] width 659 height 786
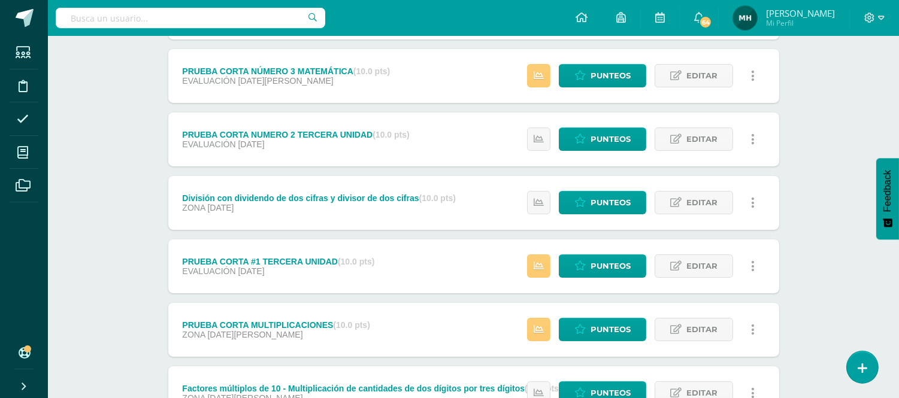
scroll to position [213, 0]
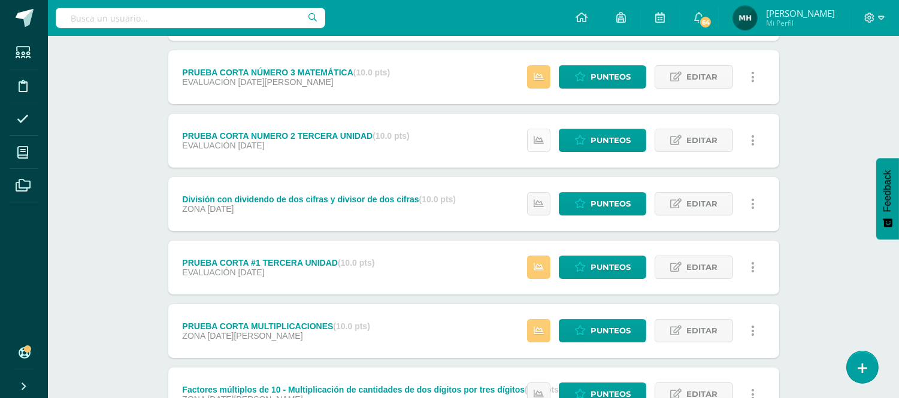
click at [532, 141] on link at bounding box center [538, 140] width 23 height 23
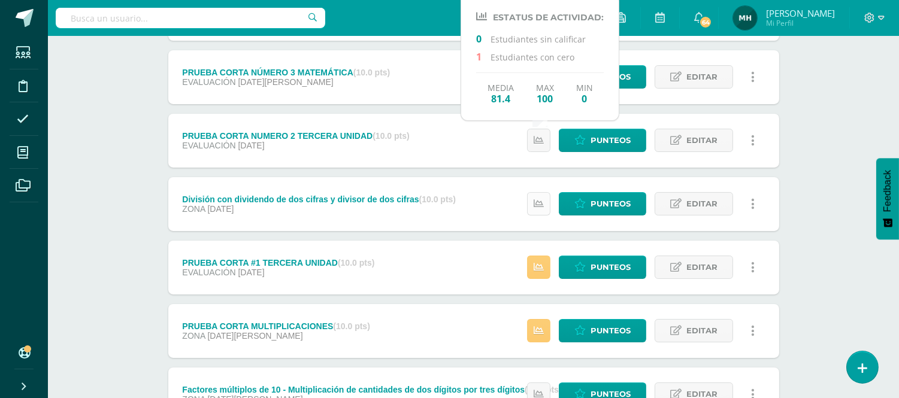
click at [540, 202] on icon at bounding box center [539, 204] width 10 height 10
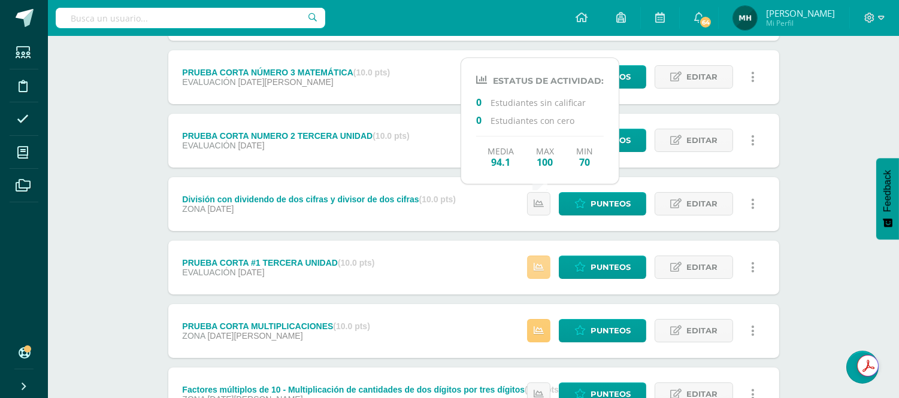
click at [535, 265] on icon at bounding box center [539, 267] width 10 height 10
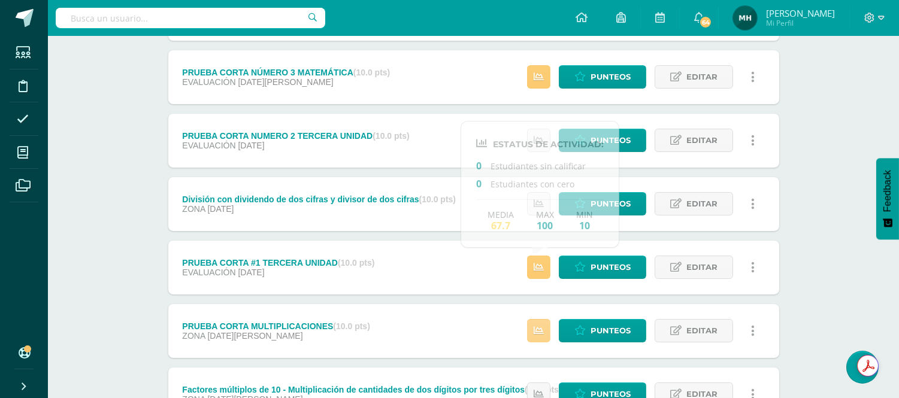
click at [542, 331] on icon at bounding box center [539, 331] width 10 height 10
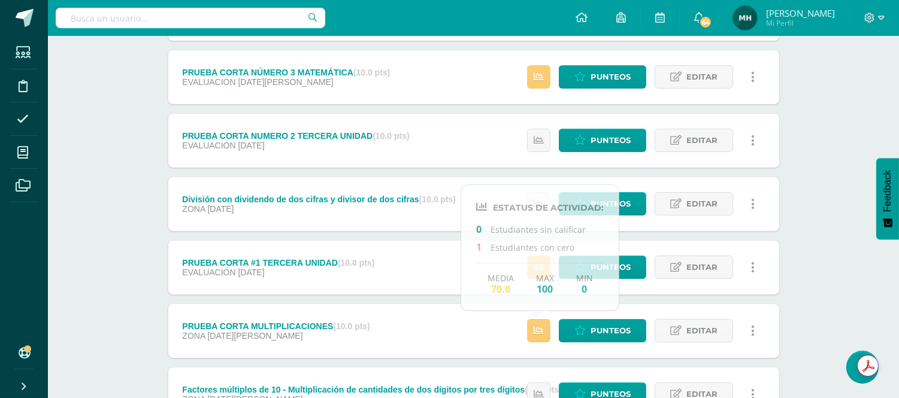
click at [798, 247] on div "Unidad 3 Unidad 1 Unidad 2 Unidad 3 Unidad 4 Resumen de unidad Descargar como H…" at bounding box center [473, 299] width 659 height 786
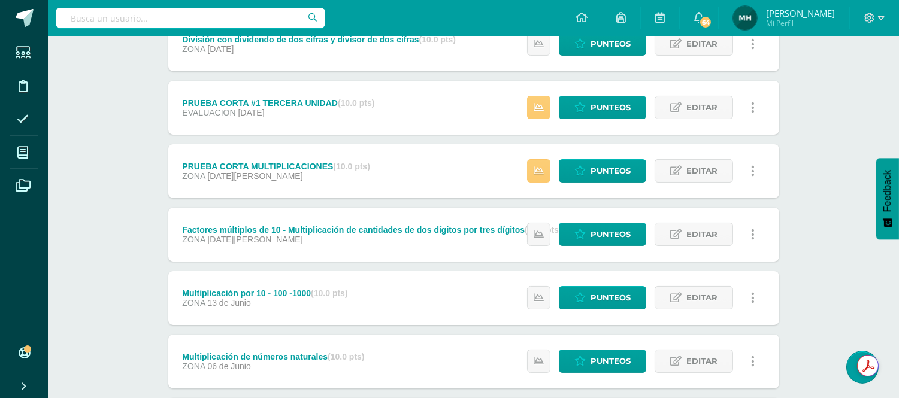
scroll to position [399, 0]
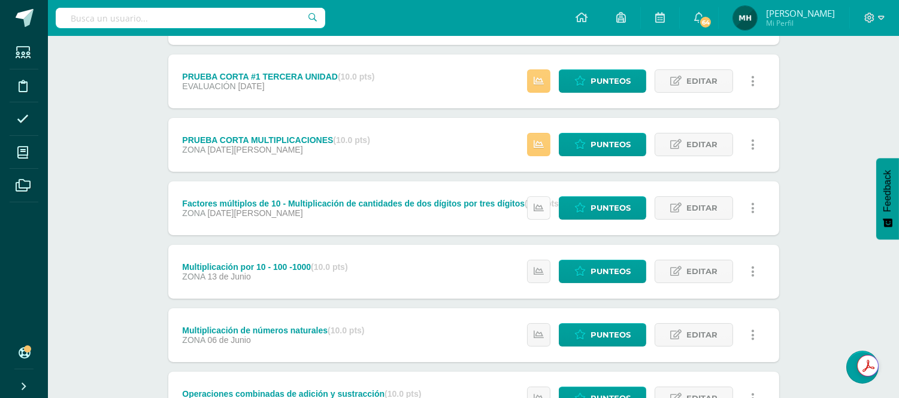
click at [535, 203] on icon at bounding box center [539, 208] width 10 height 10
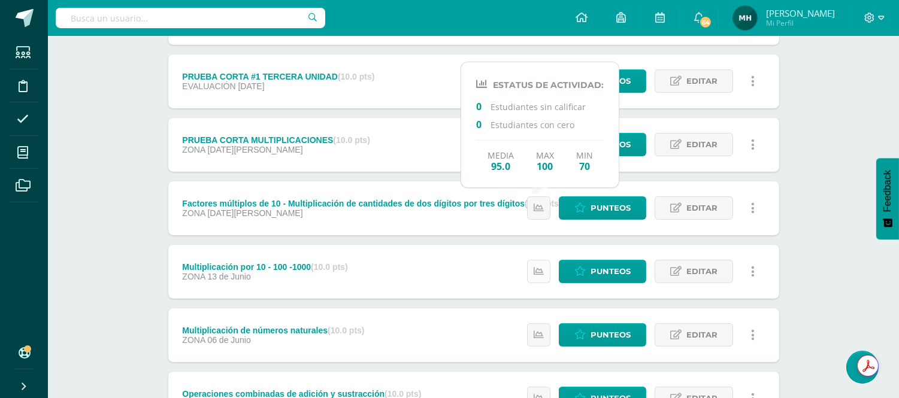
click at [543, 267] on icon at bounding box center [539, 272] width 10 height 10
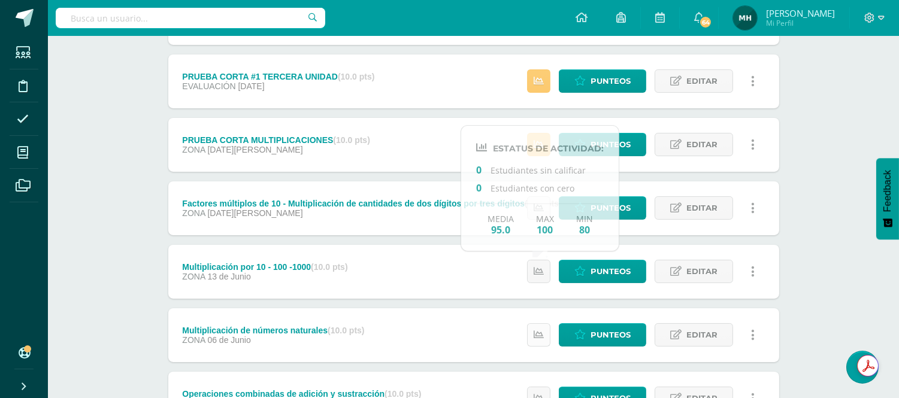
click at [541, 339] on link at bounding box center [538, 334] width 23 height 23
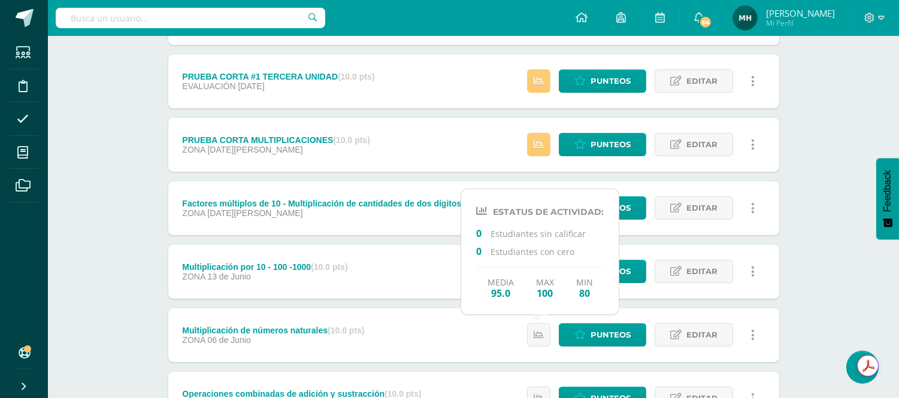
click at [802, 285] on div "Unidad 3 Unidad 1 Unidad 2 Unidad 3 Unidad 4 Resumen de unidad Descargar como H…" at bounding box center [473, 113] width 659 height 786
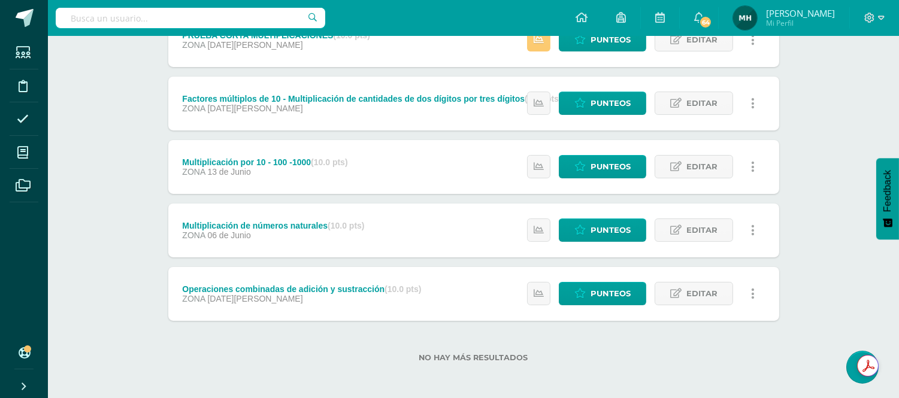
scroll to position [505, 0]
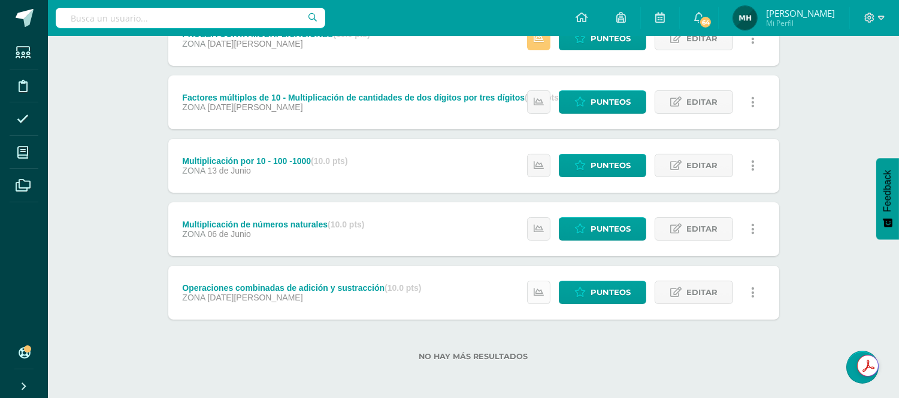
click at [536, 294] on icon at bounding box center [539, 292] width 10 height 10
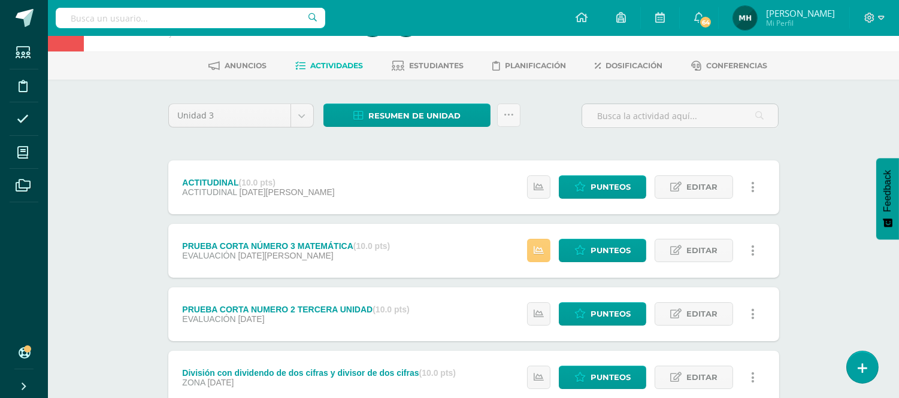
scroll to position [0, 0]
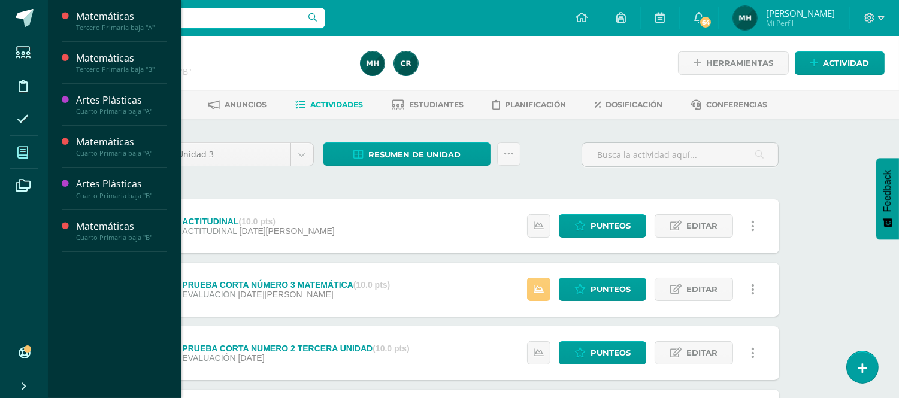
click at [17, 160] on span at bounding box center [23, 152] width 27 height 27
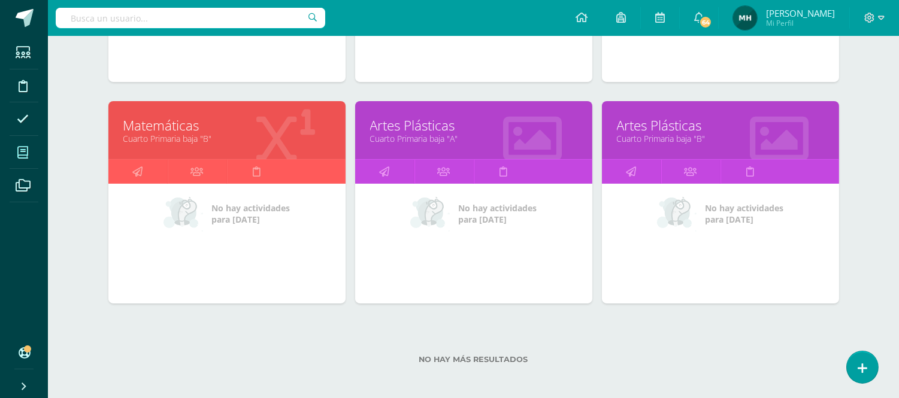
scroll to position [348, 0]
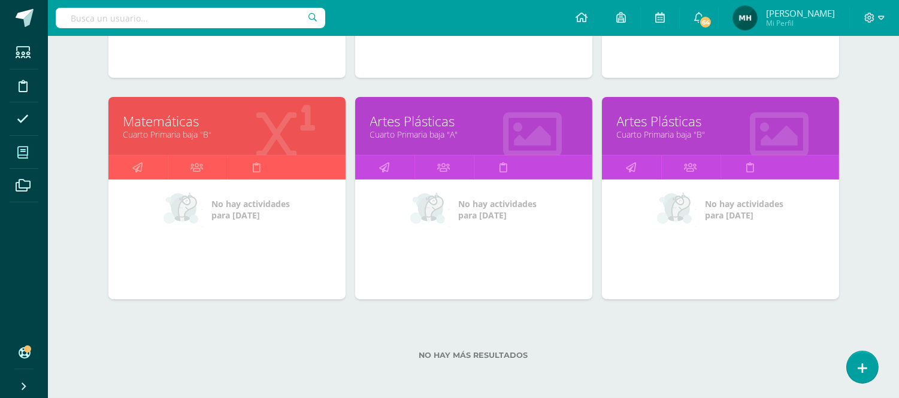
click at [416, 128] on link "Artes Plásticas" at bounding box center [473, 121] width 207 height 19
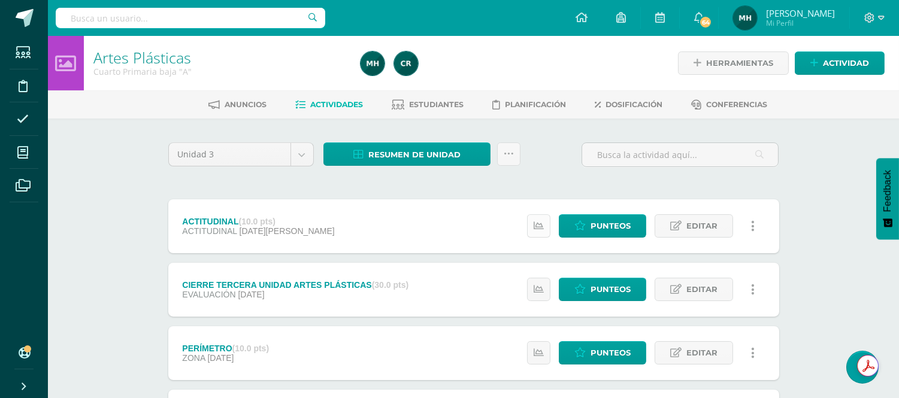
click at [541, 223] on icon at bounding box center [539, 226] width 10 height 10
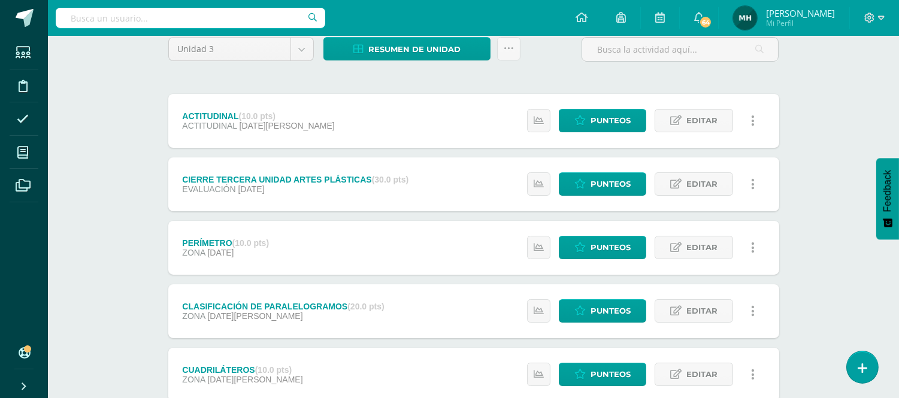
scroll to position [106, 0]
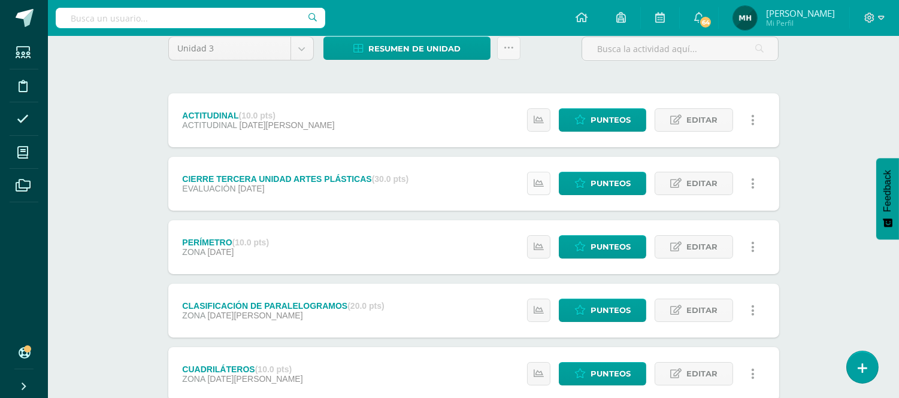
click at [545, 180] on link at bounding box center [538, 183] width 23 height 23
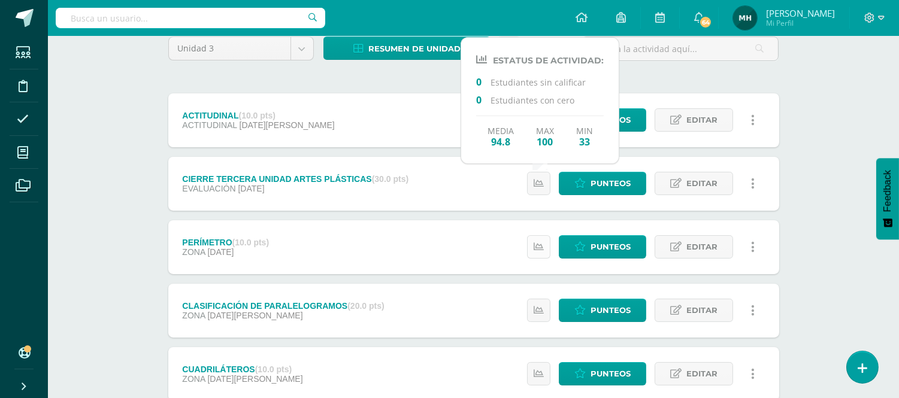
click at [540, 252] on link at bounding box center [538, 246] width 23 height 23
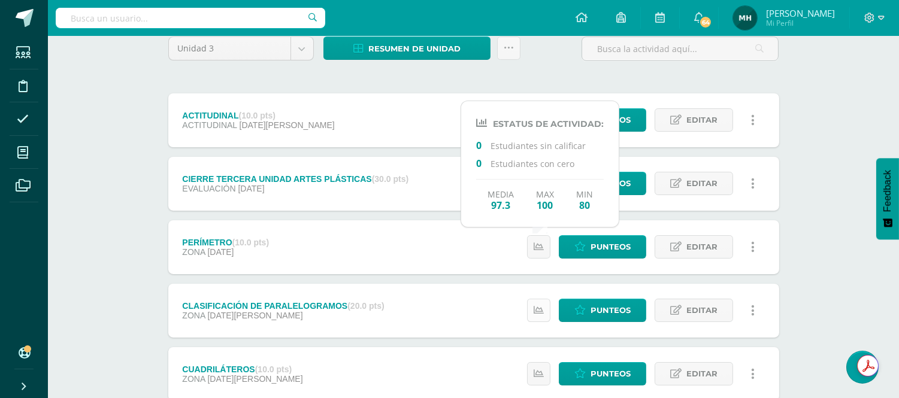
click at [542, 305] on icon at bounding box center [539, 310] width 10 height 10
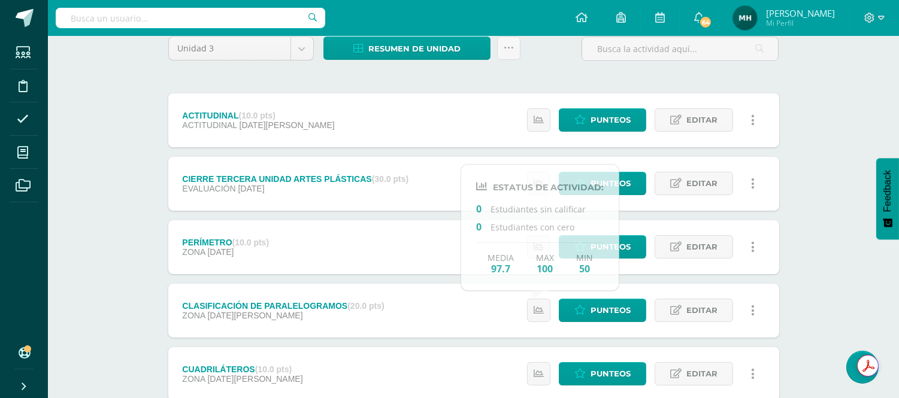
click at [829, 275] on div "Artes Plásticas Cuarto Primaria baja "A" Herramientas Detalle de asistencias Ac…" at bounding box center [473, 269] width 851 height 678
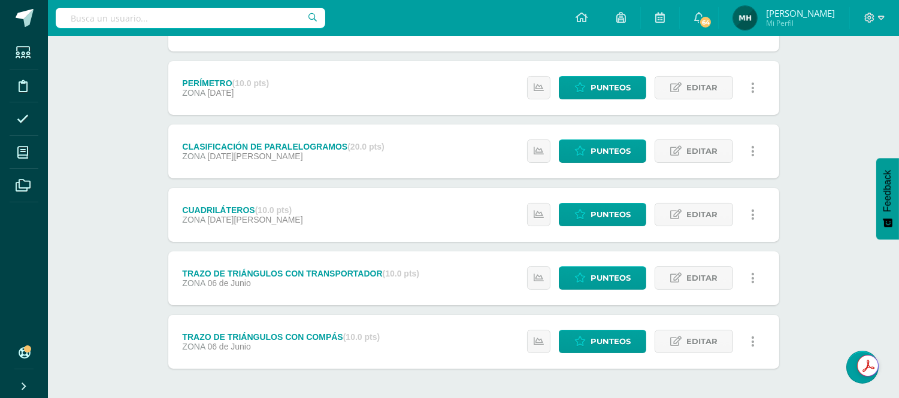
scroll to position [292, 0]
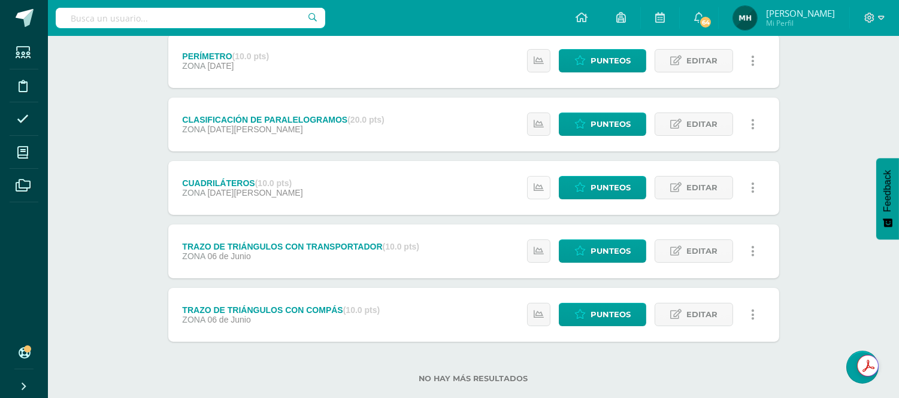
click at [536, 188] on icon at bounding box center [539, 188] width 10 height 10
click at [539, 249] on icon at bounding box center [539, 251] width 10 height 10
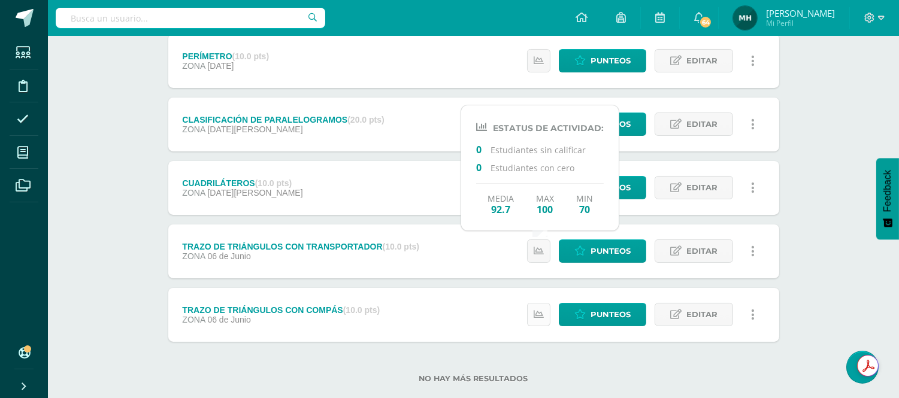
click at [545, 320] on link at bounding box center [538, 314] width 23 height 23
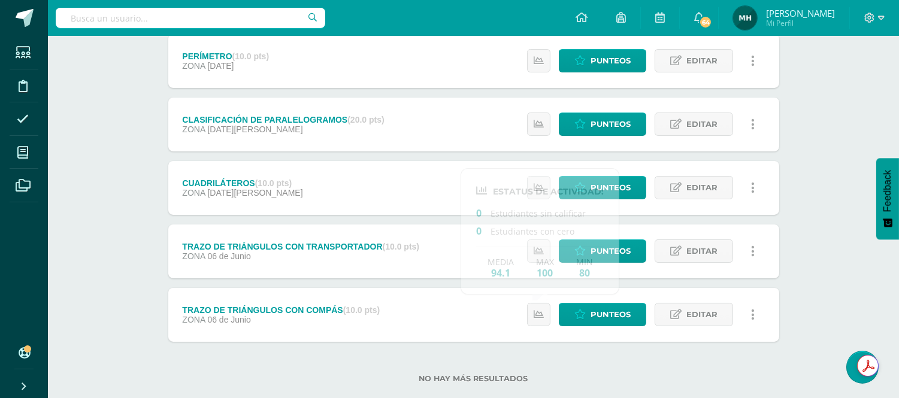
click at [801, 210] on div "Unidad 3 Unidad 1 Unidad 2 Unidad 3 Unidad 4 Resumen de unidad Descargar como H…" at bounding box center [473, 123] width 659 height 595
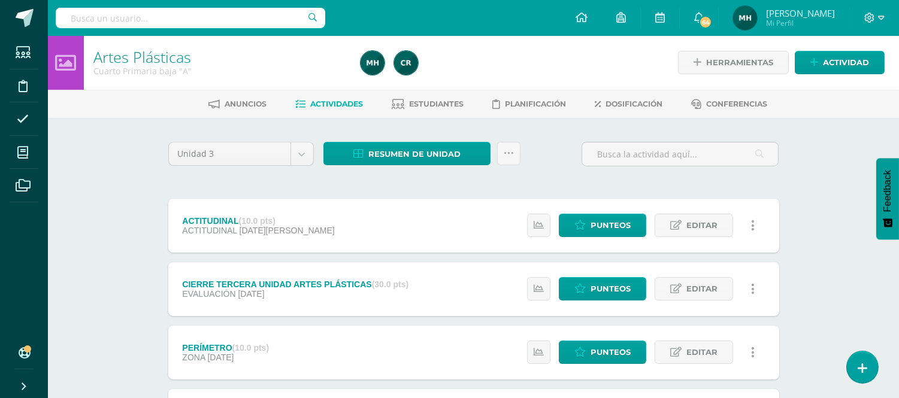
scroll to position [0, 0]
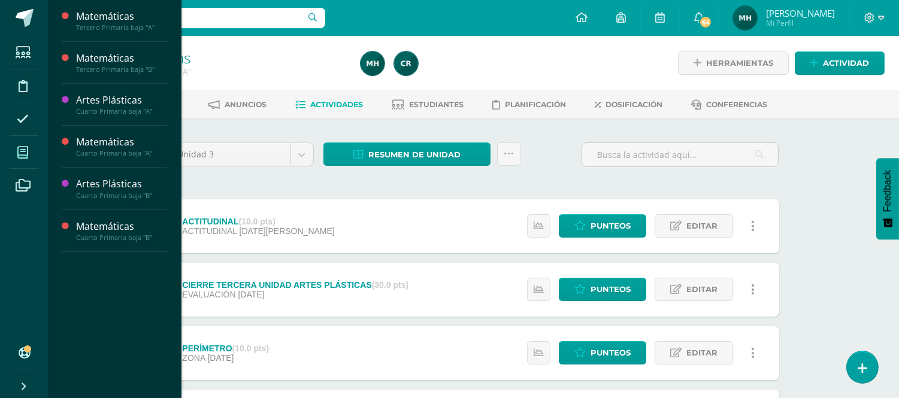
click at [25, 150] on icon at bounding box center [22, 153] width 11 height 12
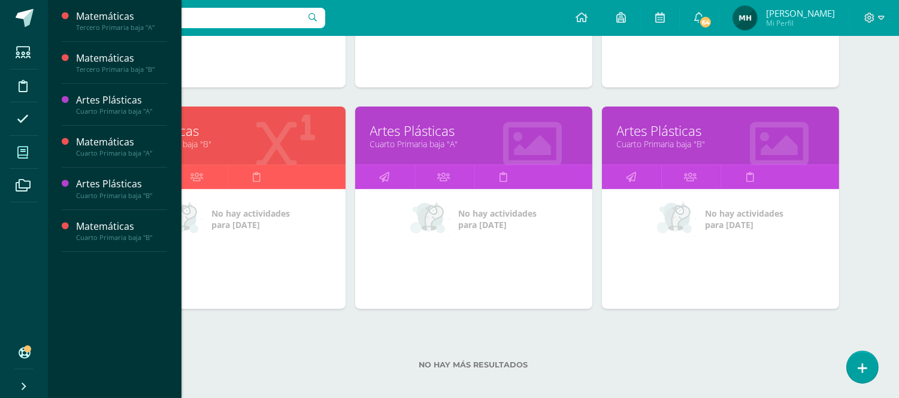
scroll to position [348, 0]
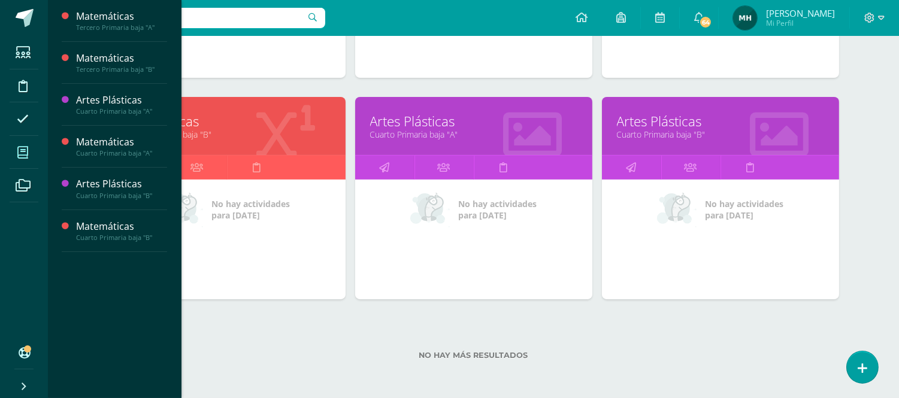
click at [645, 125] on link "Artes Plásticas" at bounding box center [720, 121] width 207 height 19
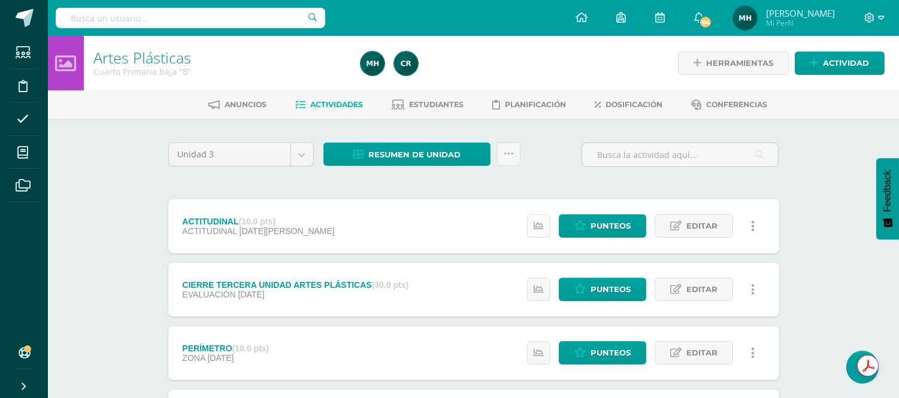
click at [537, 221] on icon at bounding box center [539, 226] width 10 height 10
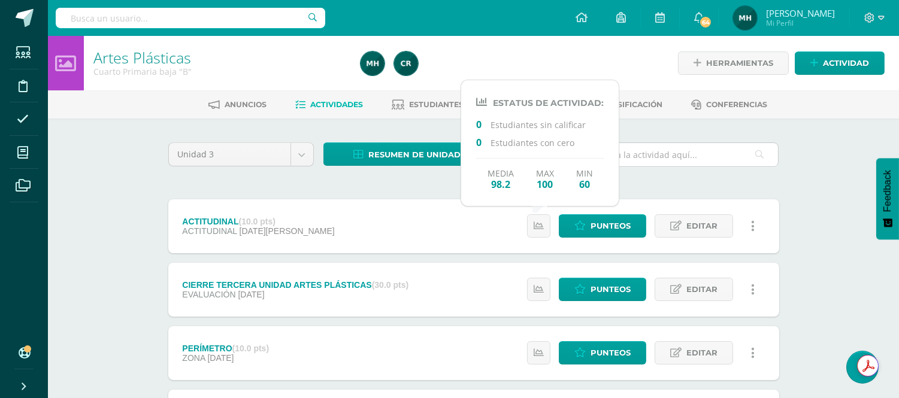
click at [634, 159] on input "text" at bounding box center [680, 154] width 196 height 23
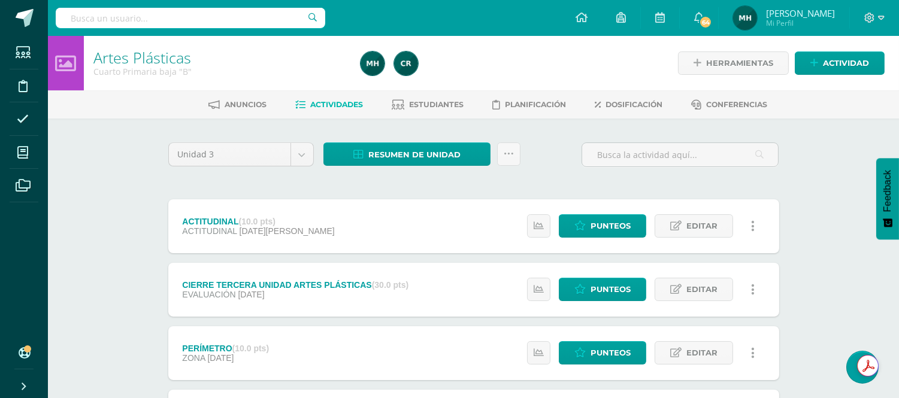
click at [559, 158] on div "Unidad 3 Unidad 1 Unidad 2 Unidad 3 Unidad 4 Resumen de unidad Descargar como H…" at bounding box center [473, 160] width 620 height 34
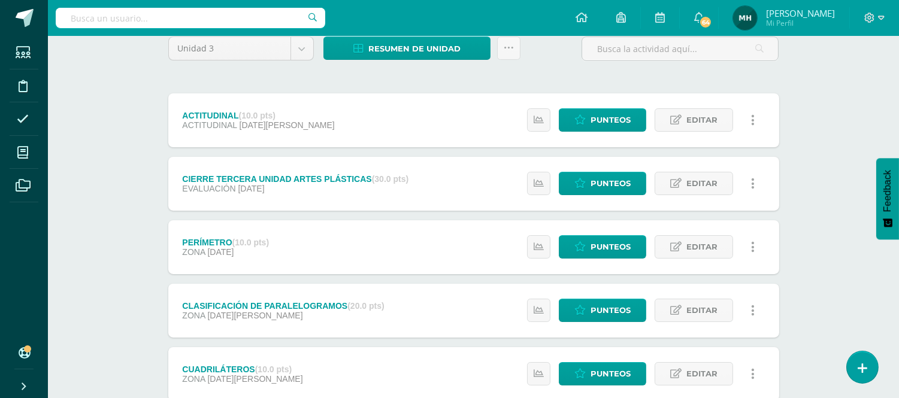
scroll to position [133, 0]
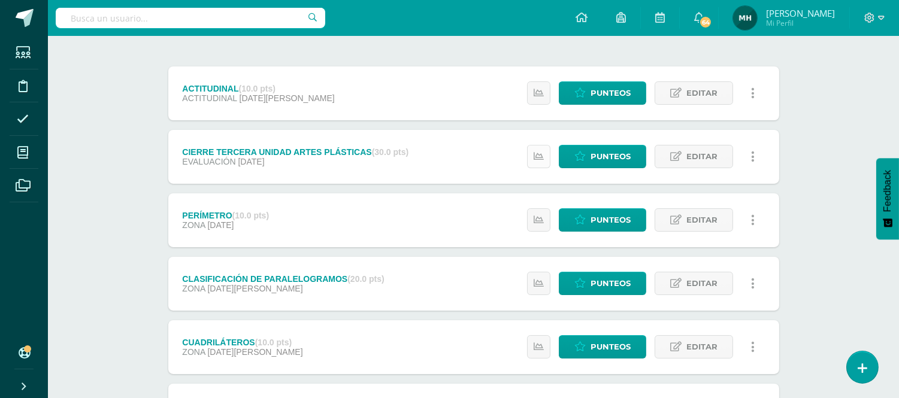
click at [544, 153] on link at bounding box center [538, 156] width 23 height 23
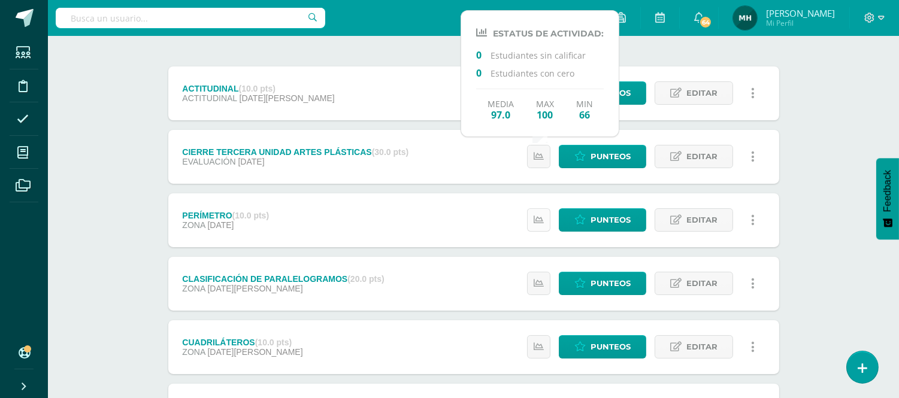
click at [537, 220] on icon at bounding box center [539, 220] width 10 height 10
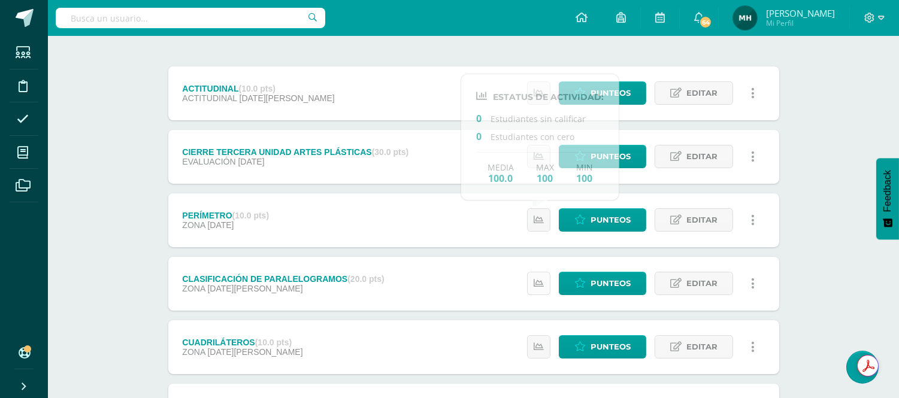
click at [545, 287] on link at bounding box center [538, 283] width 23 height 23
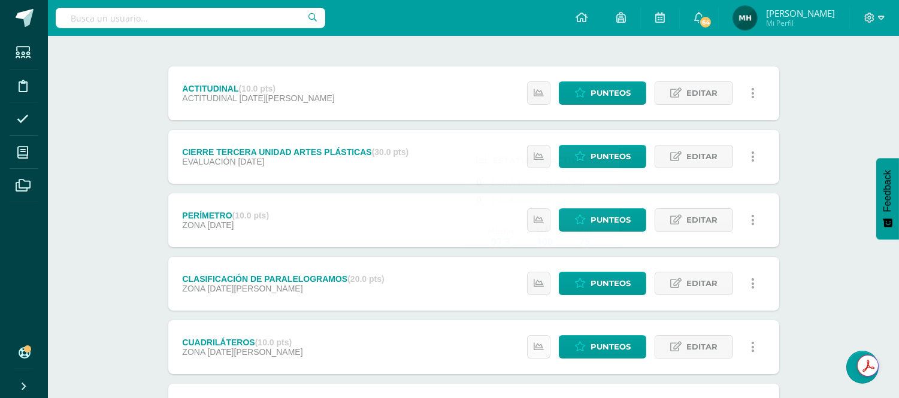
click at [541, 337] on link at bounding box center [538, 346] width 23 height 23
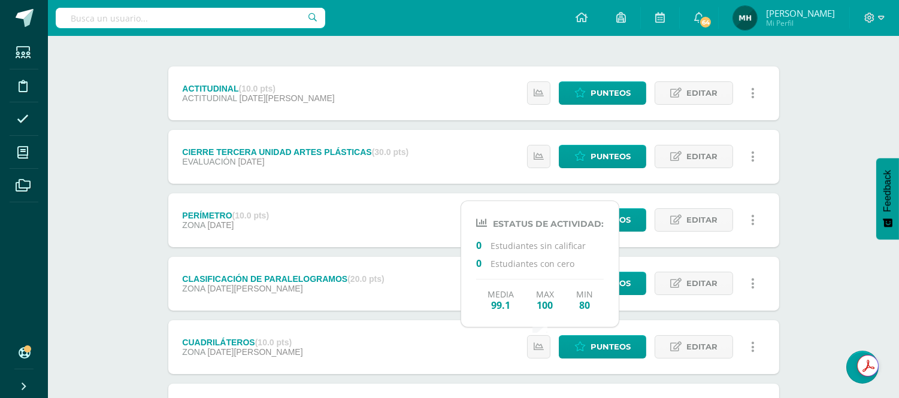
click at [817, 278] on div "Artes Plásticas Cuarto Primaria baja "B" Herramientas Detalle de asistencias Ac…" at bounding box center [473, 242] width 851 height 678
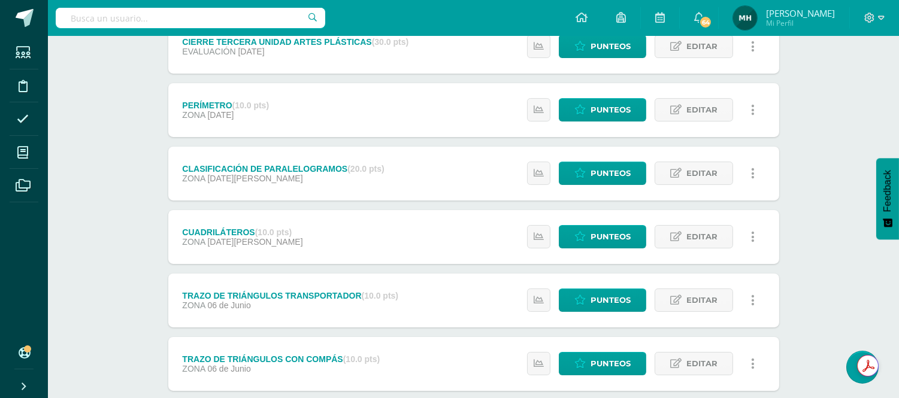
scroll to position [266, 0]
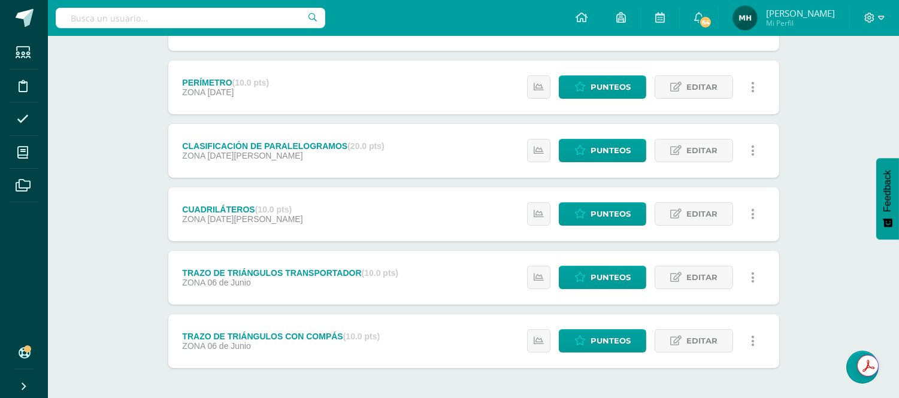
click at [532, 291] on div "Estatus de Actividad: 0 Estudiantes sin calificar 0 Estudiantes con cero Media …" at bounding box center [644, 278] width 270 height 54
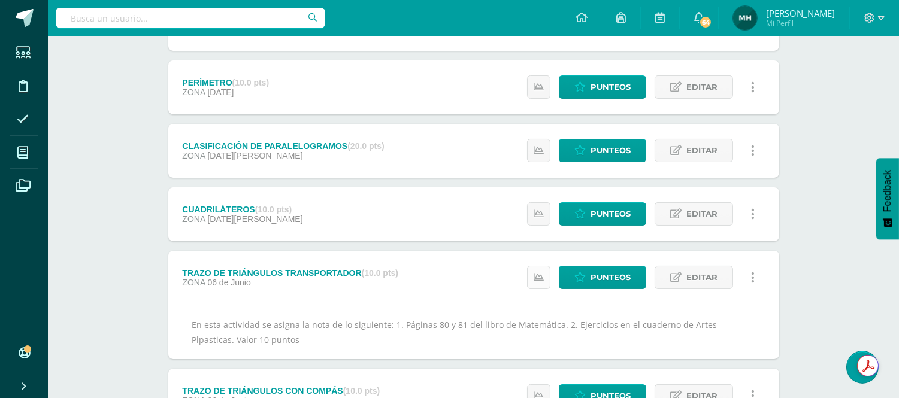
click at [533, 284] on link at bounding box center [538, 277] width 23 height 23
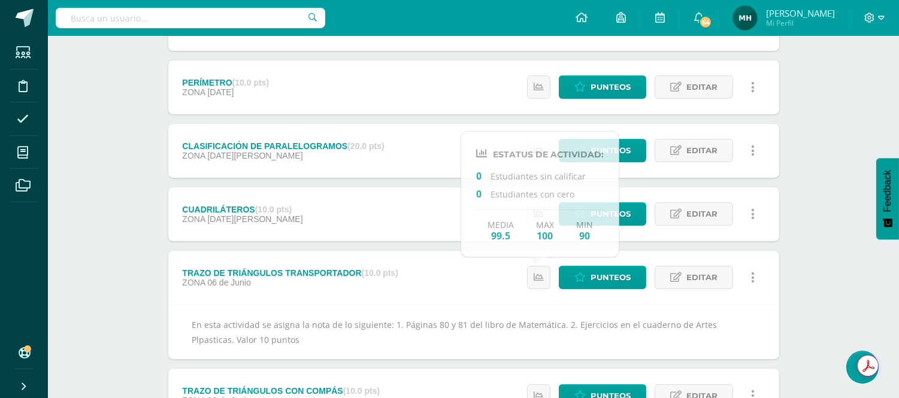
click at [797, 260] on div "Unidad 3 Unidad 1 Unidad 2 Unidad 3 Unidad 4 Resumen de unidad Descargar como H…" at bounding box center [473, 178] width 659 height 650
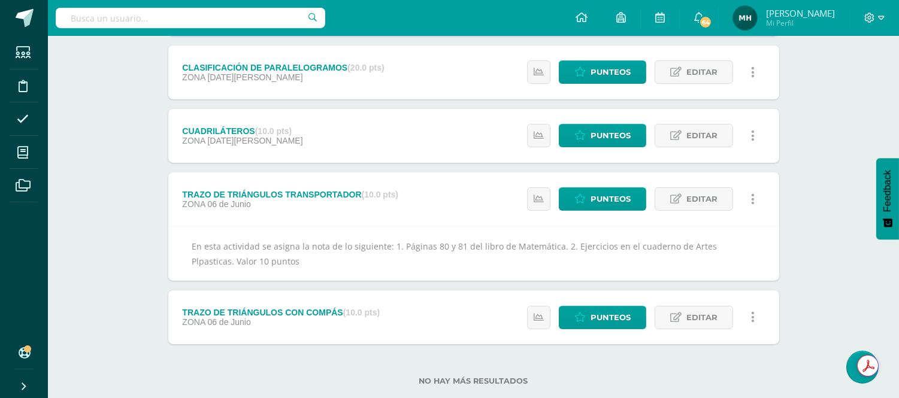
scroll to position [346, 0]
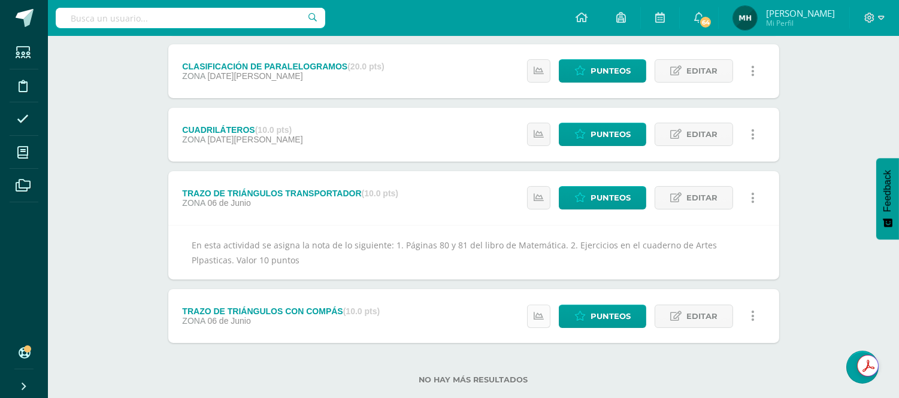
click at [542, 311] on icon at bounding box center [539, 316] width 10 height 10
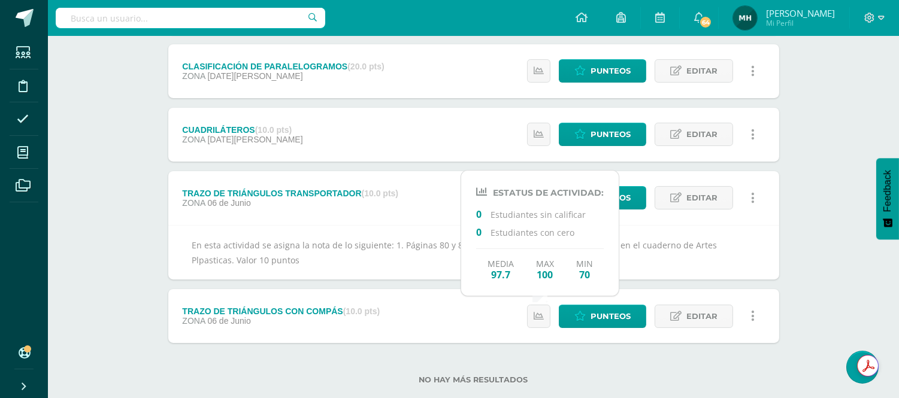
click at [822, 279] on div "Artes Plásticas Cuarto Primaria baja "B" Herramientas Detalle de asistencias Ac…" at bounding box center [473, 56] width 851 height 732
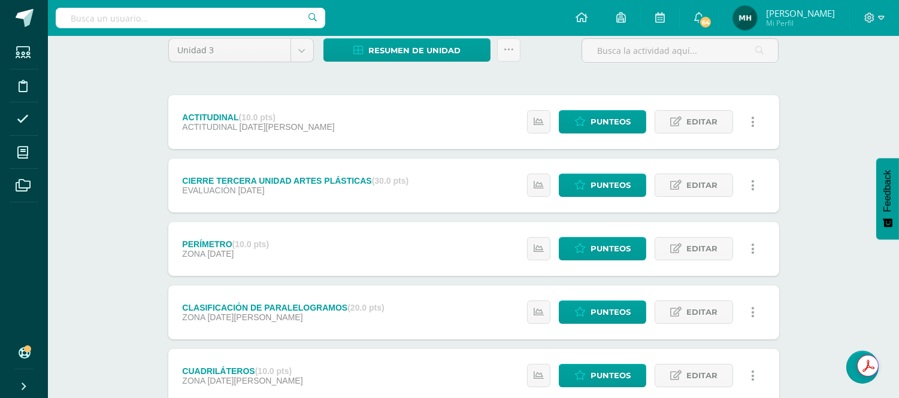
scroll to position [106, 0]
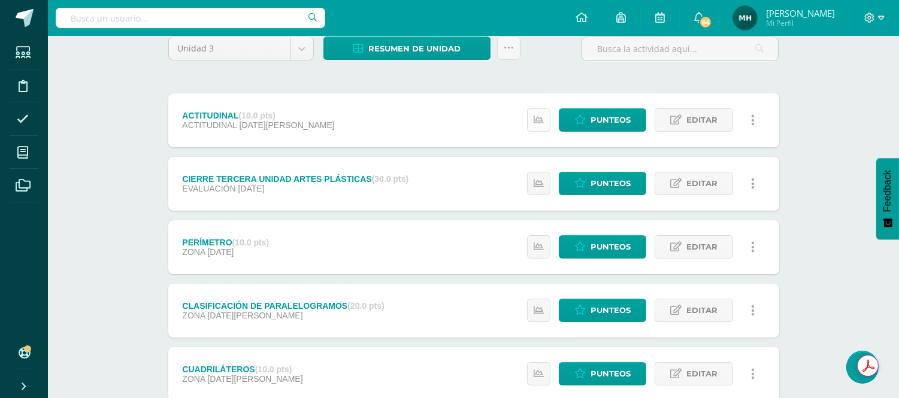
click at [547, 122] on link at bounding box center [538, 119] width 23 height 23
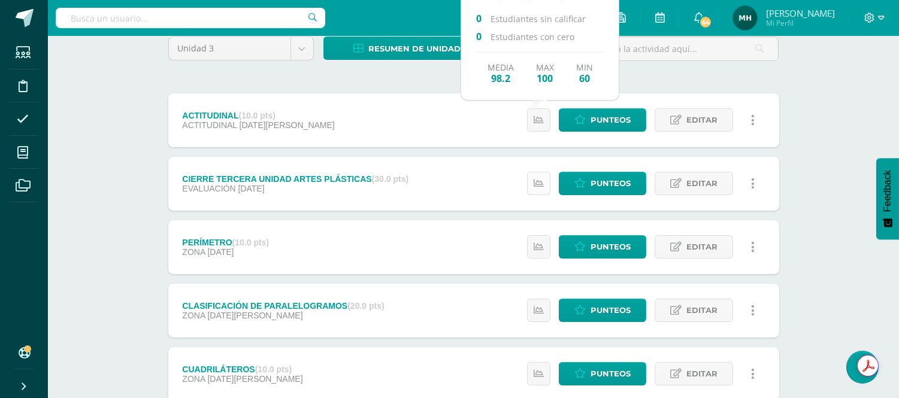
click at [548, 184] on link at bounding box center [538, 183] width 23 height 23
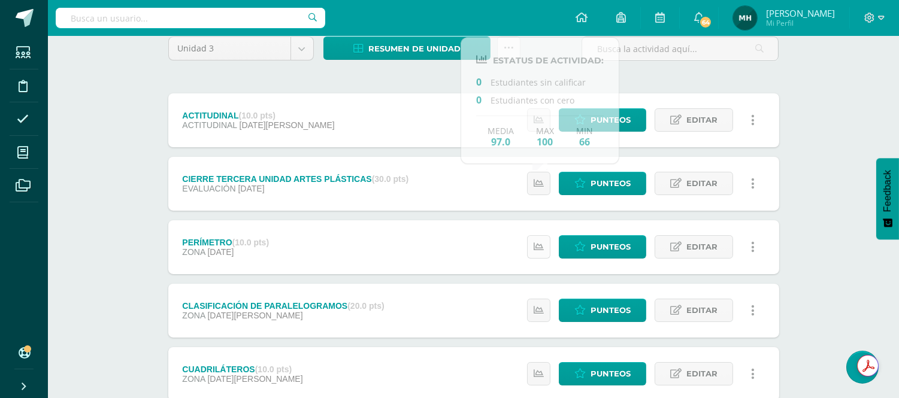
click at [540, 248] on icon at bounding box center [539, 247] width 10 height 10
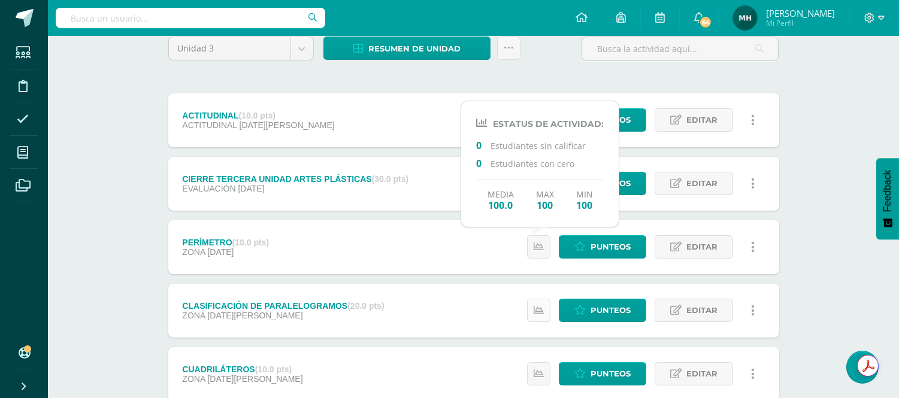
click at [536, 320] on link at bounding box center [538, 310] width 23 height 23
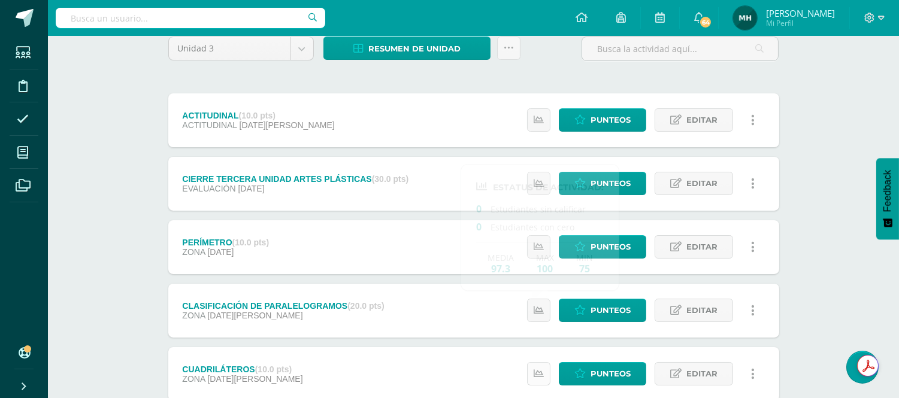
click at [535, 370] on icon at bounding box center [539, 374] width 10 height 10
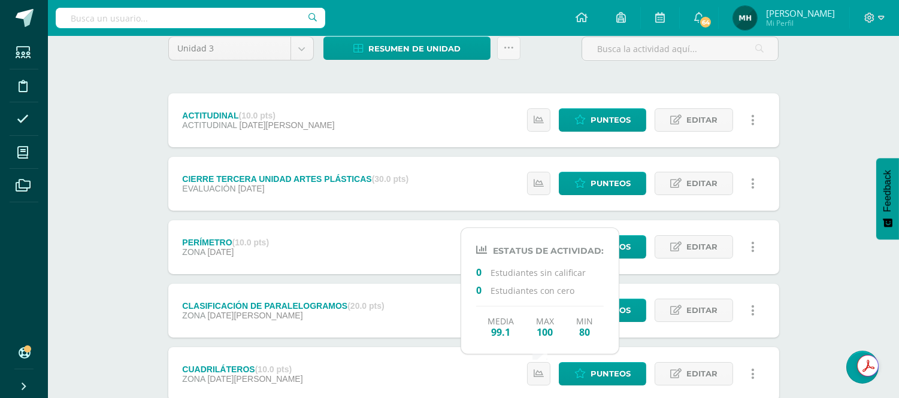
click at [798, 326] on div "Unidad 3 Unidad 1 Unidad 2 Unidad 3 Unidad 4 Resumen de unidad Descargar como H…" at bounding box center [473, 338] width 659 height 650
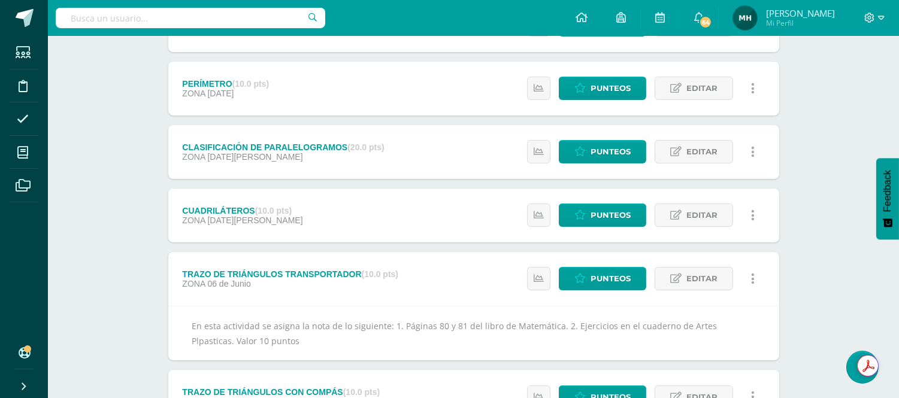
scroll to position [266, 0]
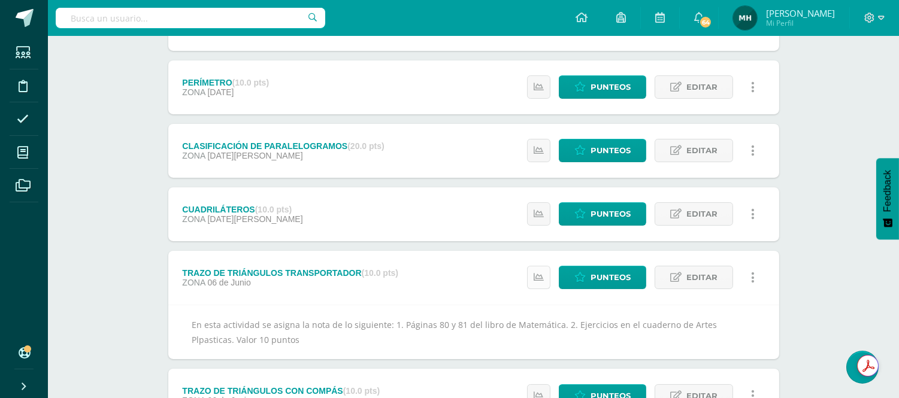
click at [548, 269] on link at bounding box center [538, 277] width 23 height 23
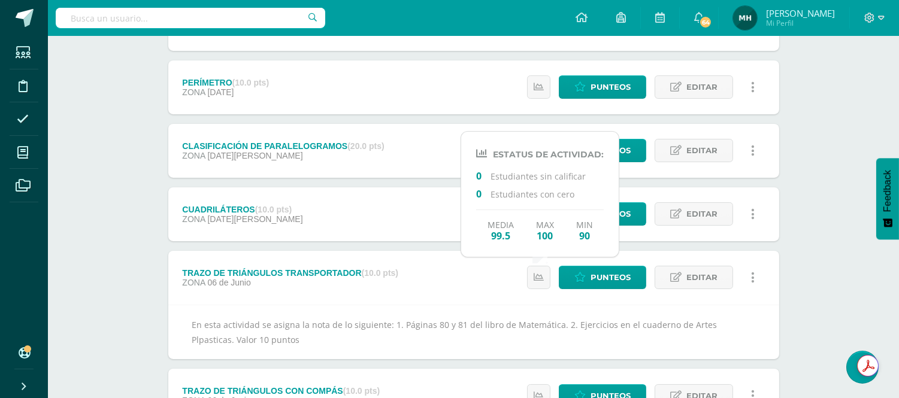
click at [841, 264] on div "Artes Plásticas Cuarto Primaria baja "B" Herramientas Detalle de asistencias Ac…" at bounding box center [473, 136] width 851 height 732
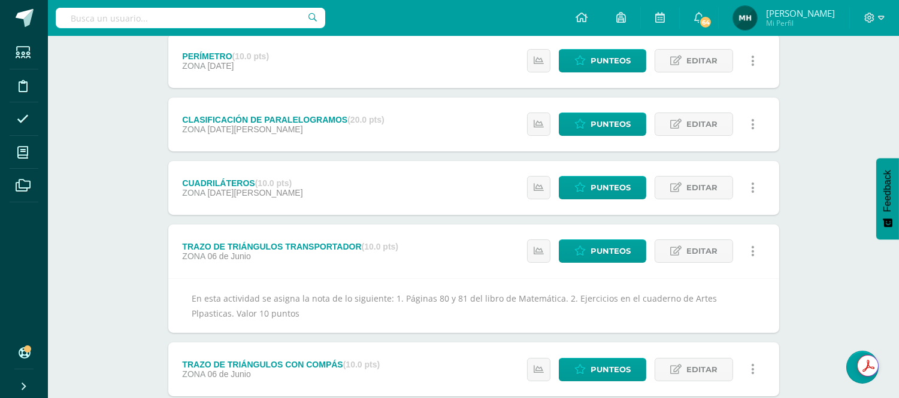
scroll to position [369, 0]
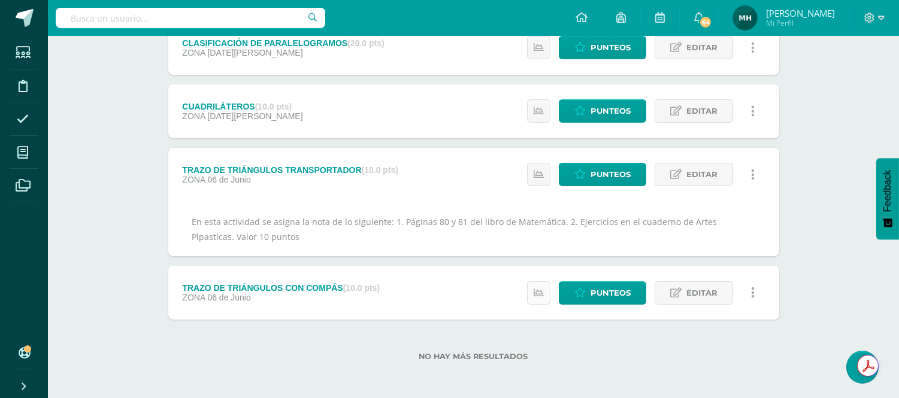
click at [535, 284] on link at bounding box center [538, 292] width 23 height 23
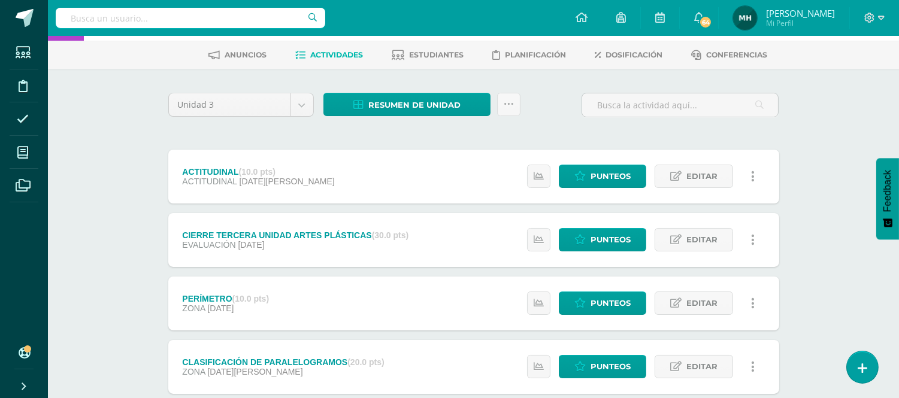
scroll to position [0, 0]
